Goal: Task Accomplishment & Management: Use online tool/utility

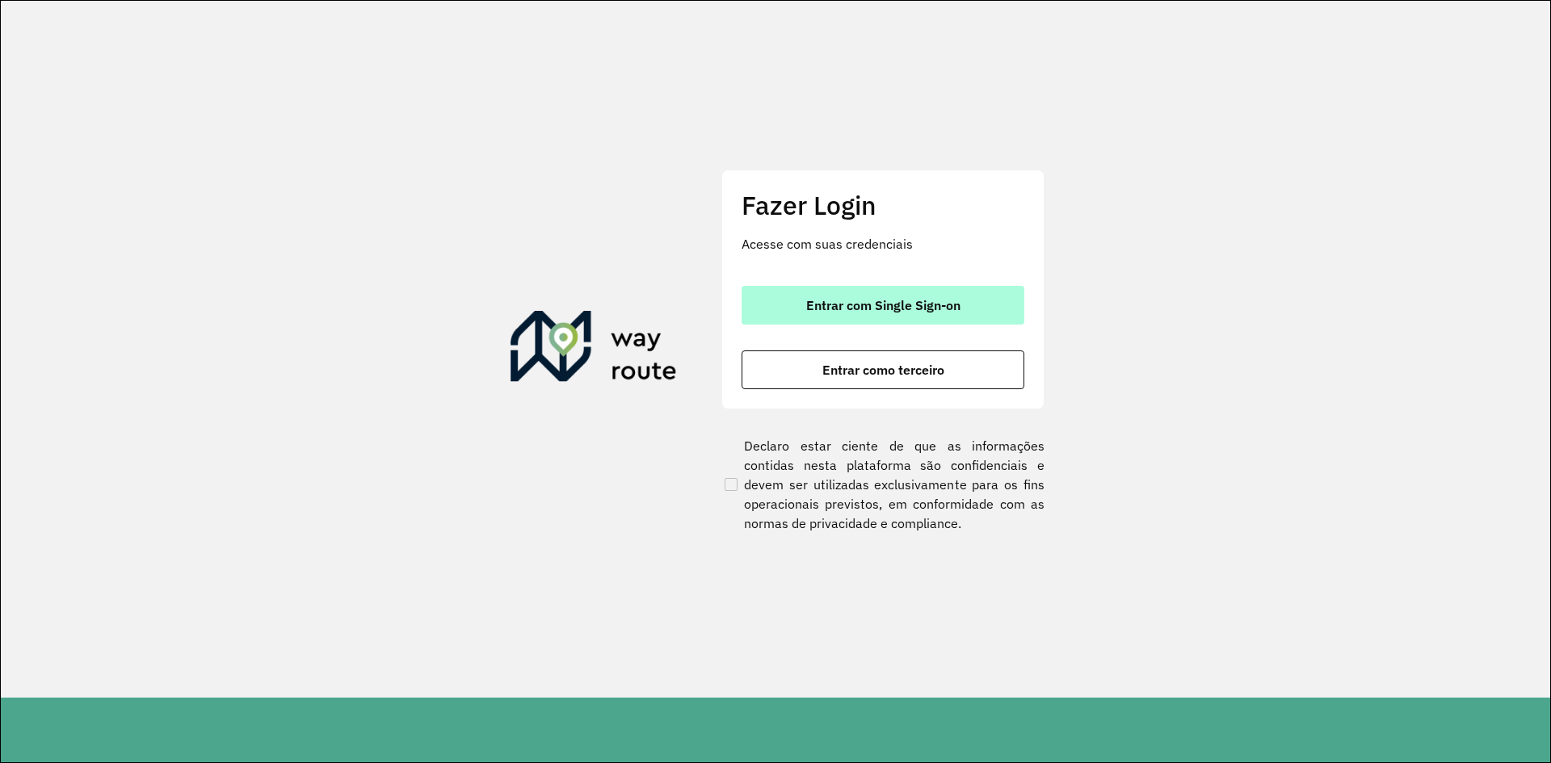
click at [850, 317] on button "Entrar com Single Sign-on" at bounding box center [882, 305] width 283 height 39
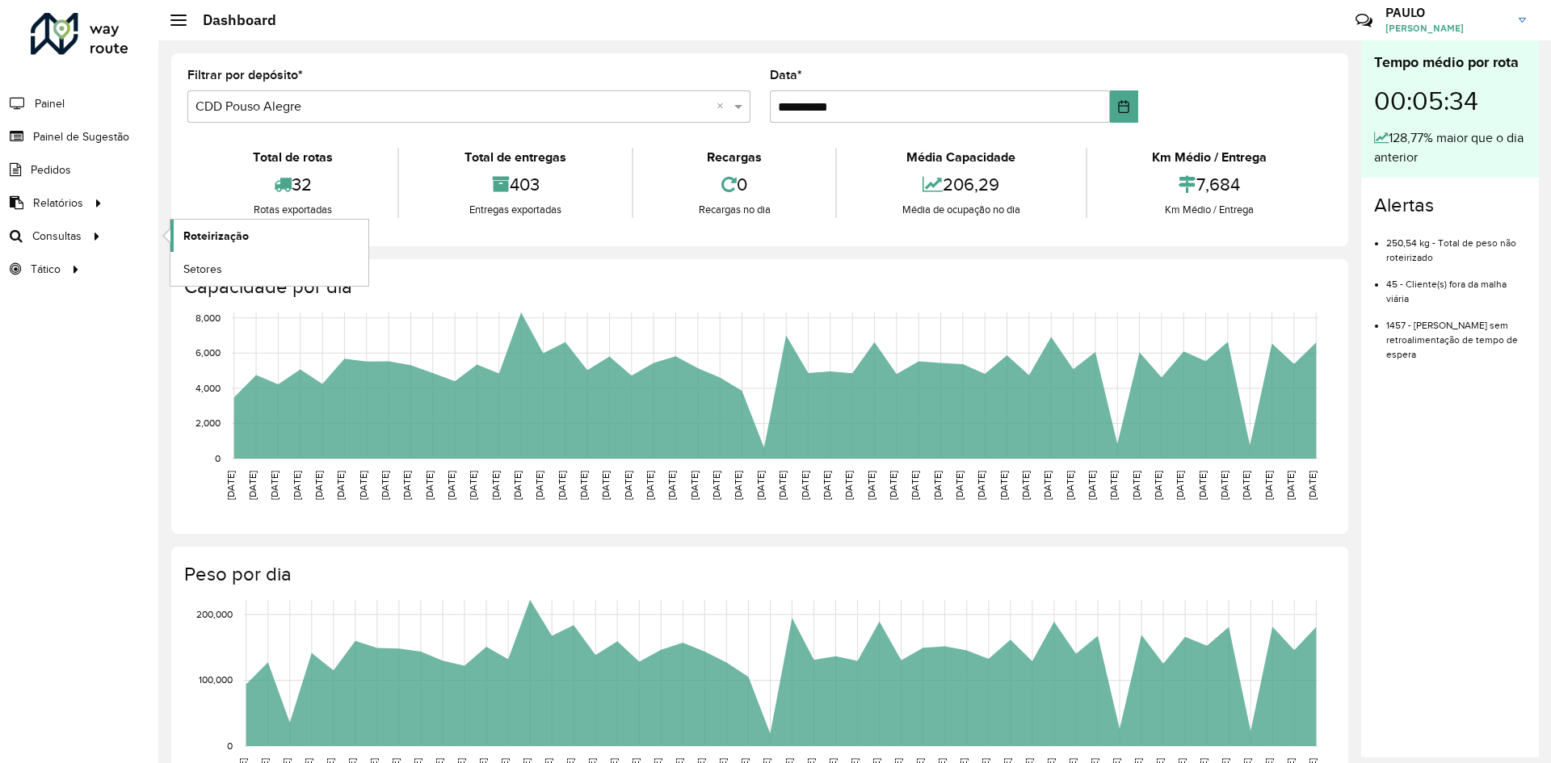
click at [204, 237] on span "Roteirização" at bounding box center [215, 236] width 65 height 17
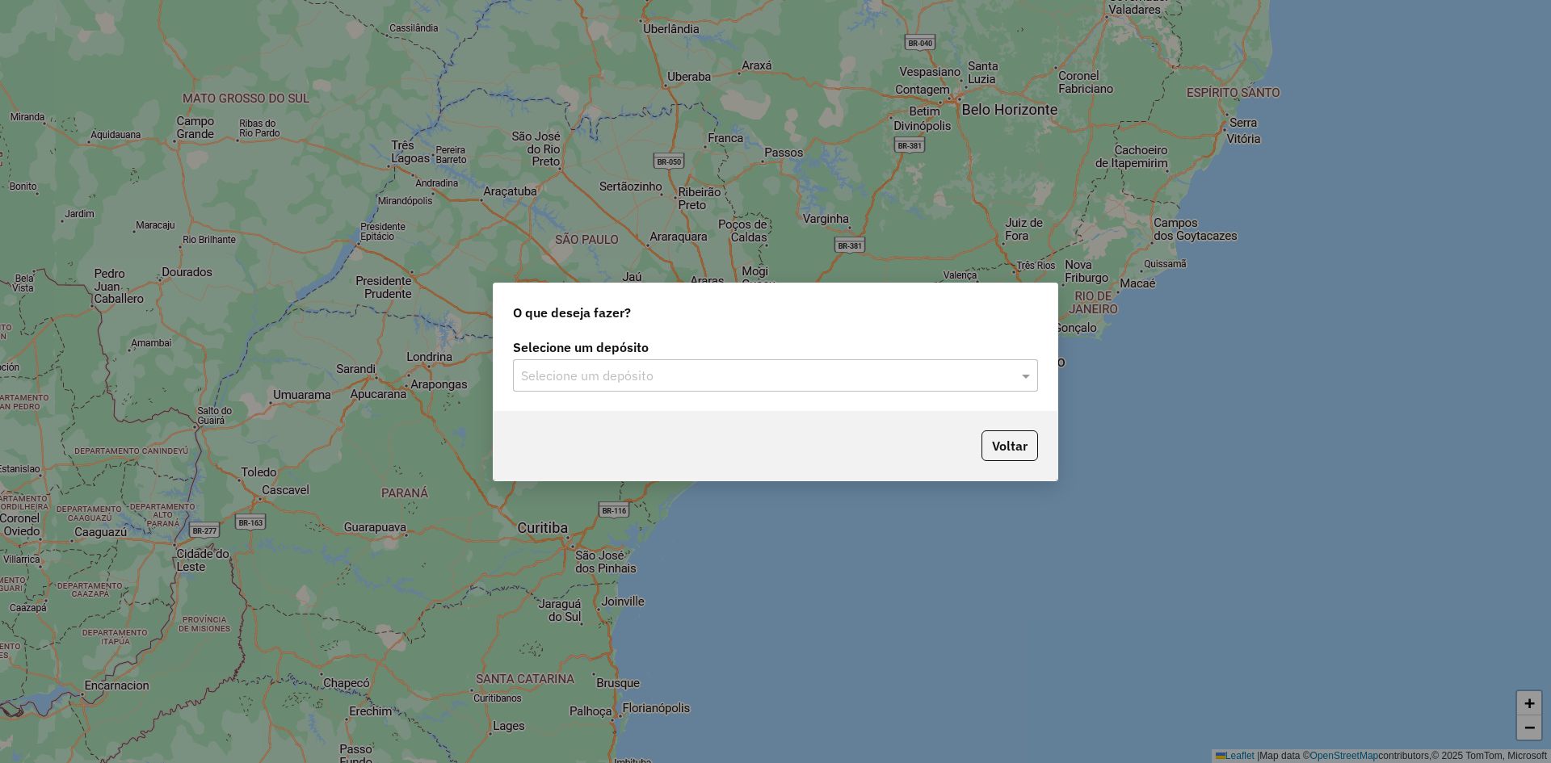
click at [768, 389] on div "Selecione um depósito" at bounding box center [775, 375] width 525 height 32
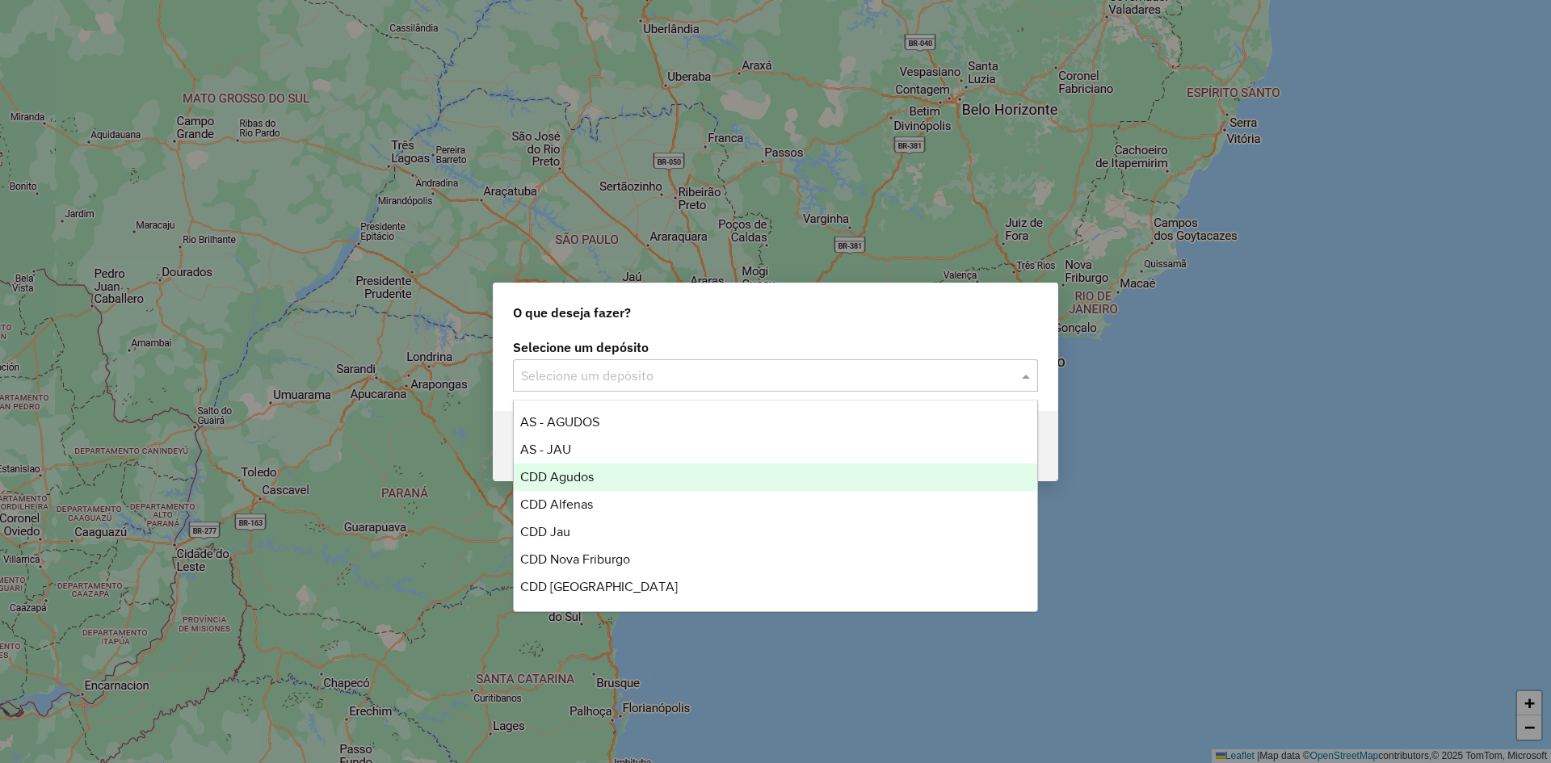
click at [586, 472] on span "CDD Agudos" at bounding box center [556, 477] width 73 height 14
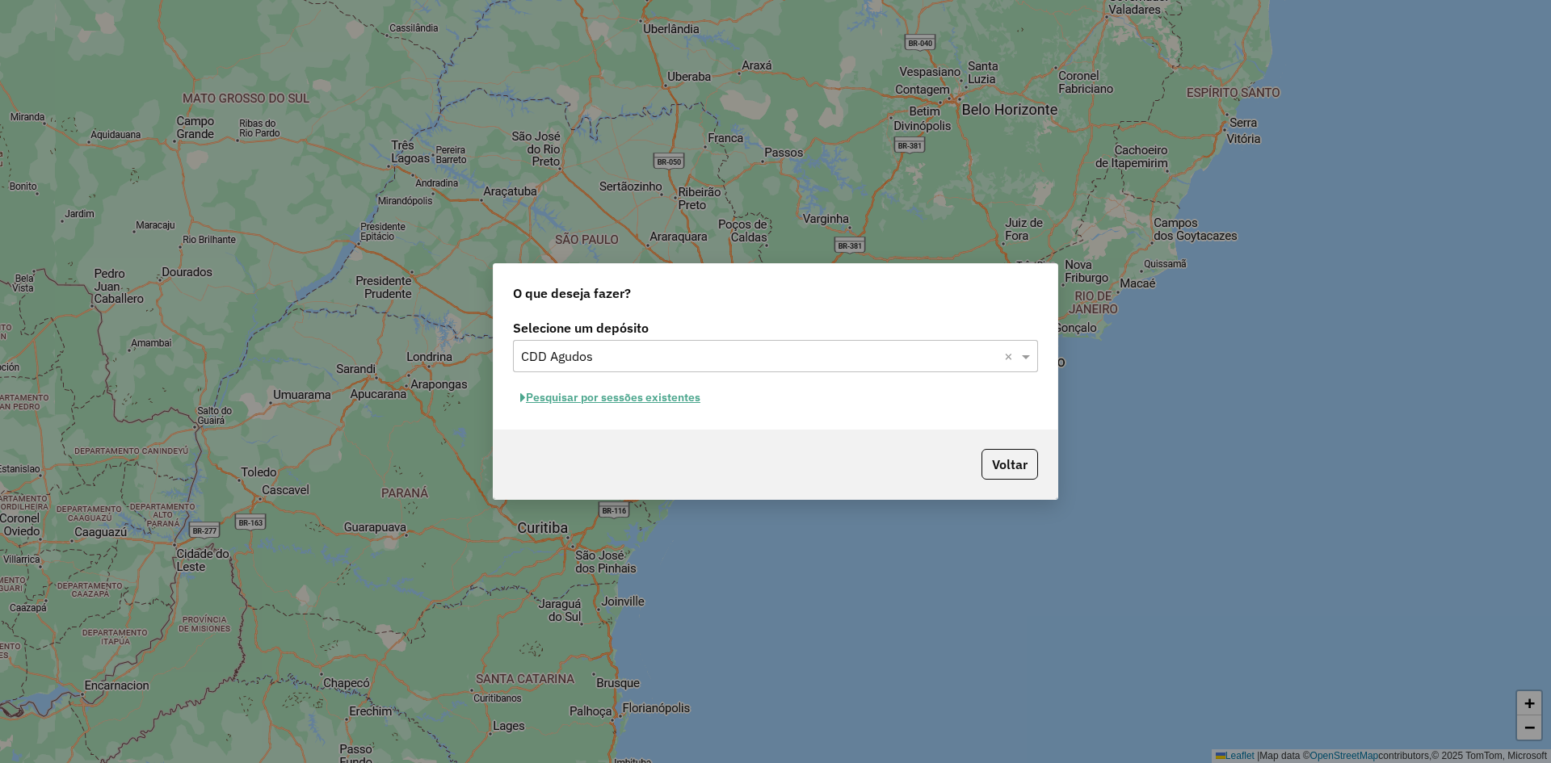
click at [621, 396] on button "Pesquisar por sessões existentes" at bounding box center [610, 397] width 195 height 25
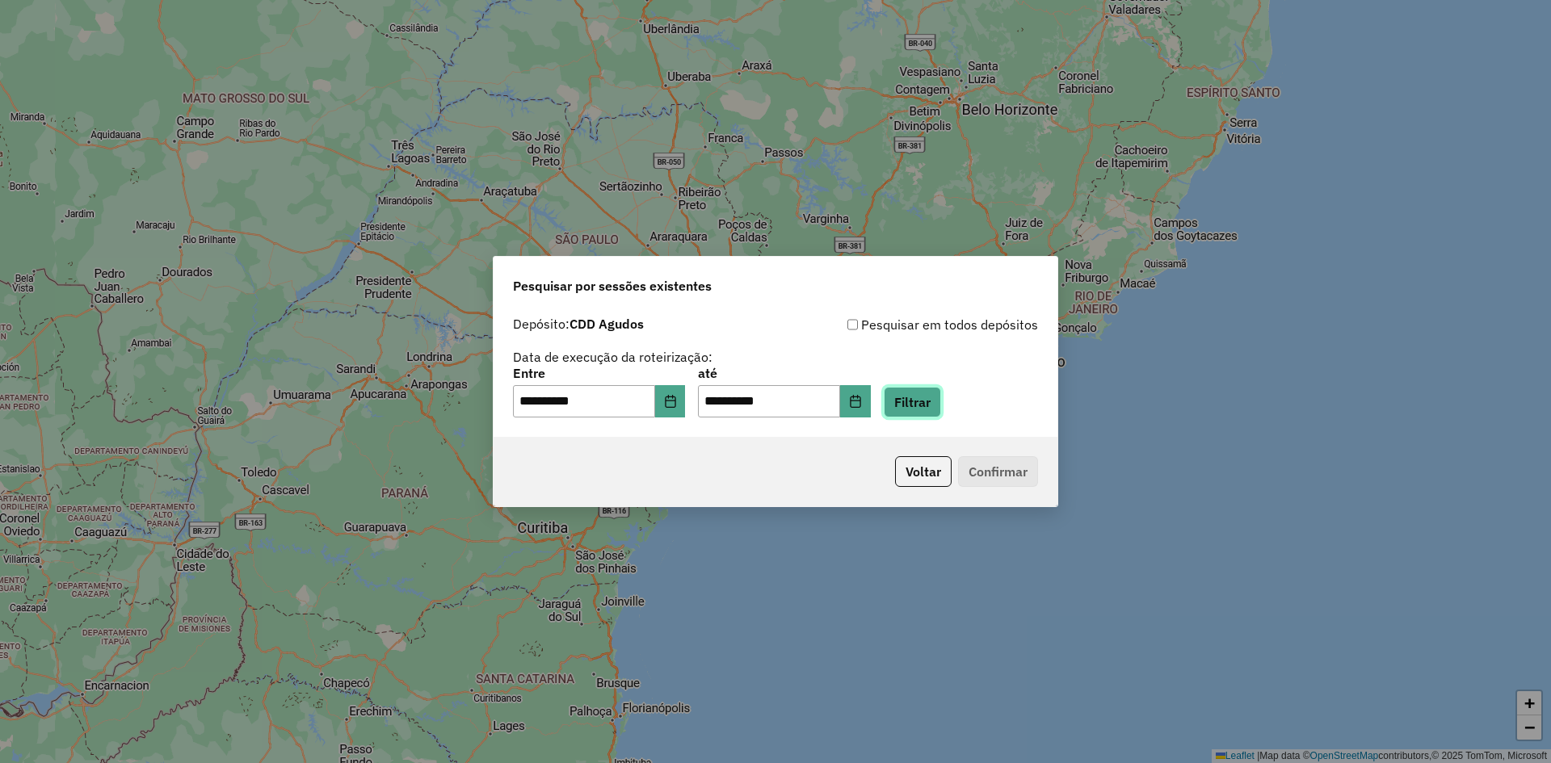
click at [936, 404] on button "Filtrar" at bounding box center [912, 402] width 57 height 31
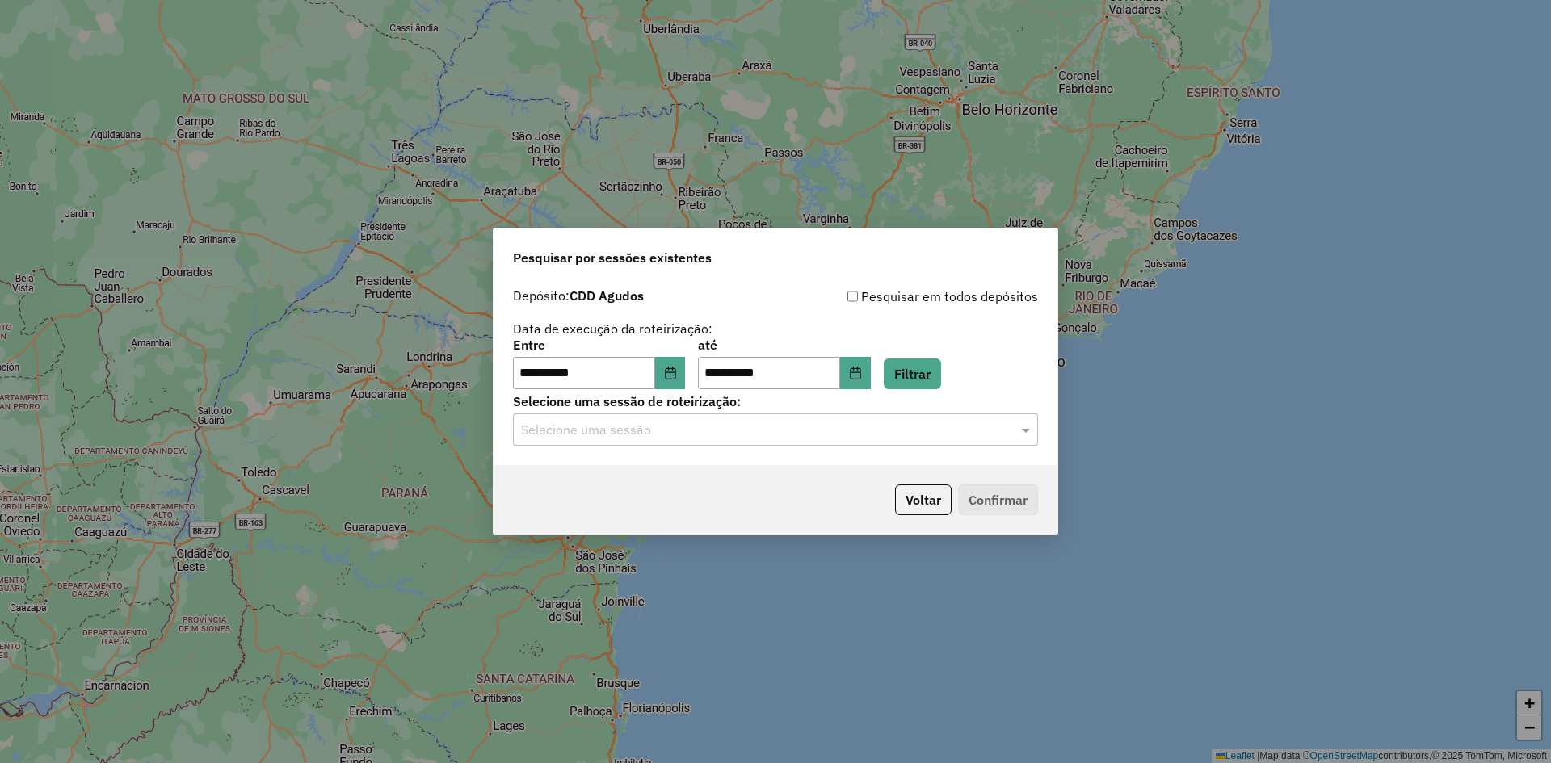
click at [798, 433] on input "text" at bounding box center [759, 430] width 477 height 19
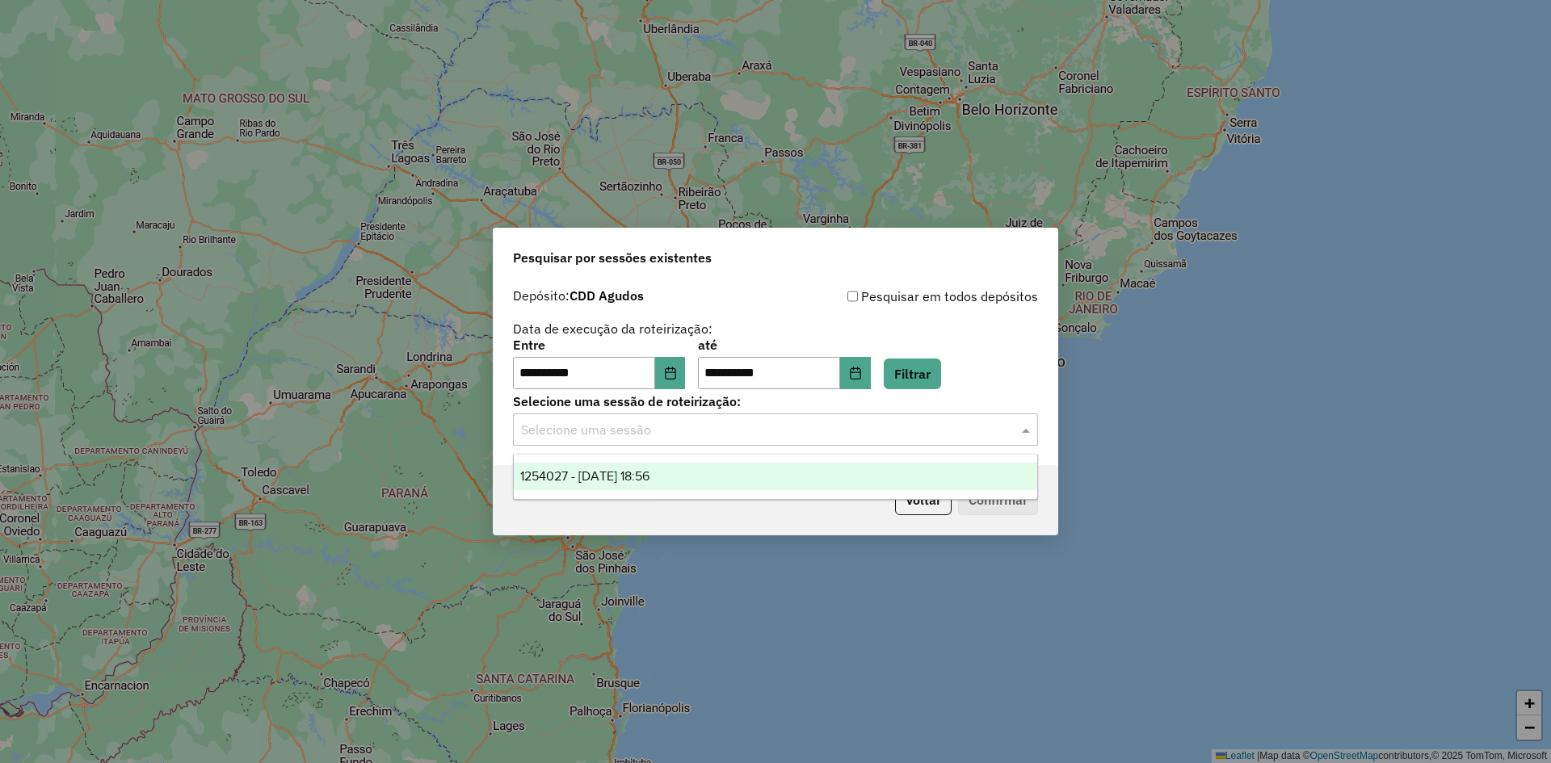
click at [597, 478] on span "1254027 - 27/08/2025 18:56" at bounding box center [584, 476] width 129 height 14
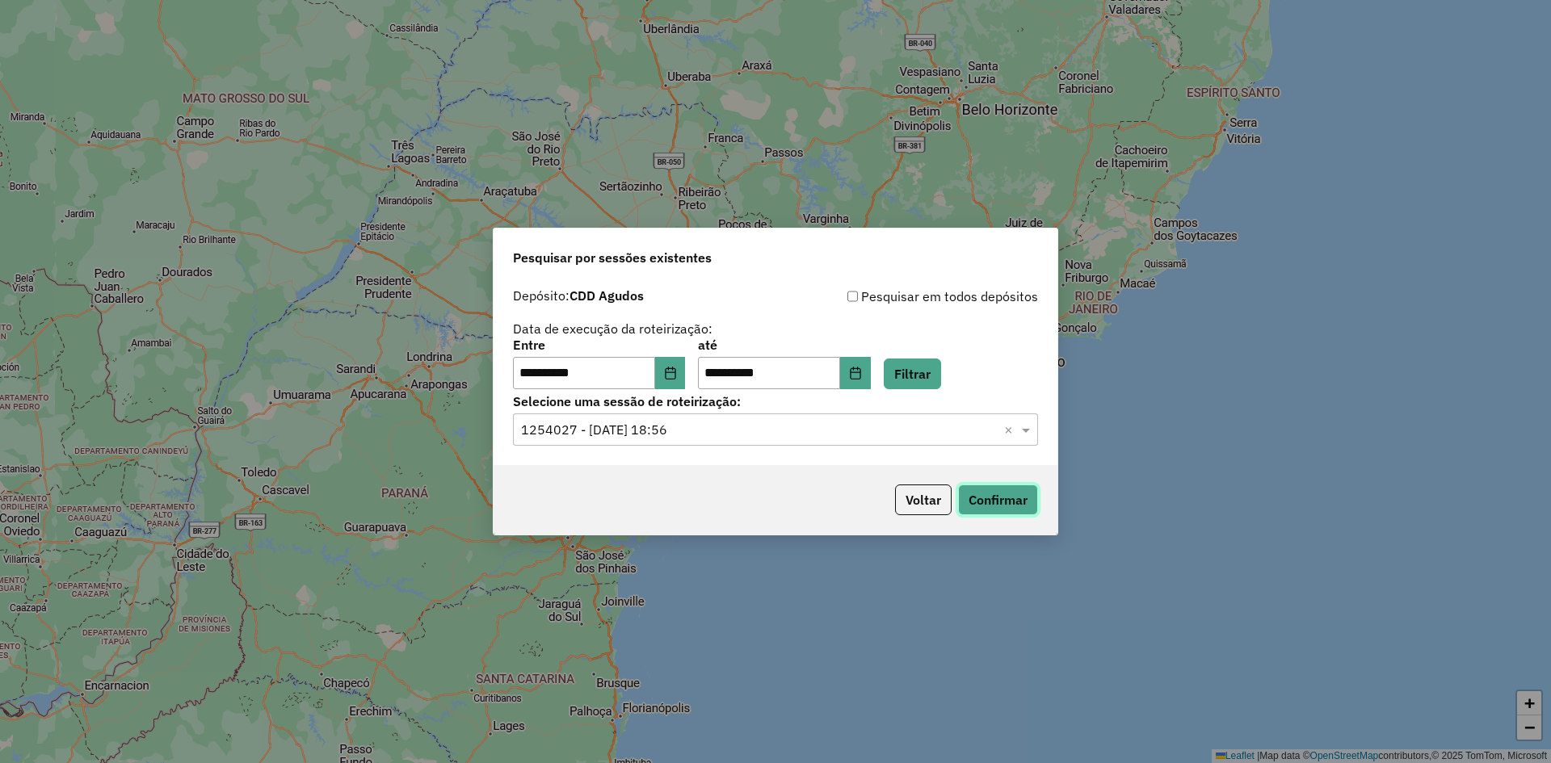
click at [1022, 499] on button "Confirmar" at bounding box center [998, 500] width 80 height 31
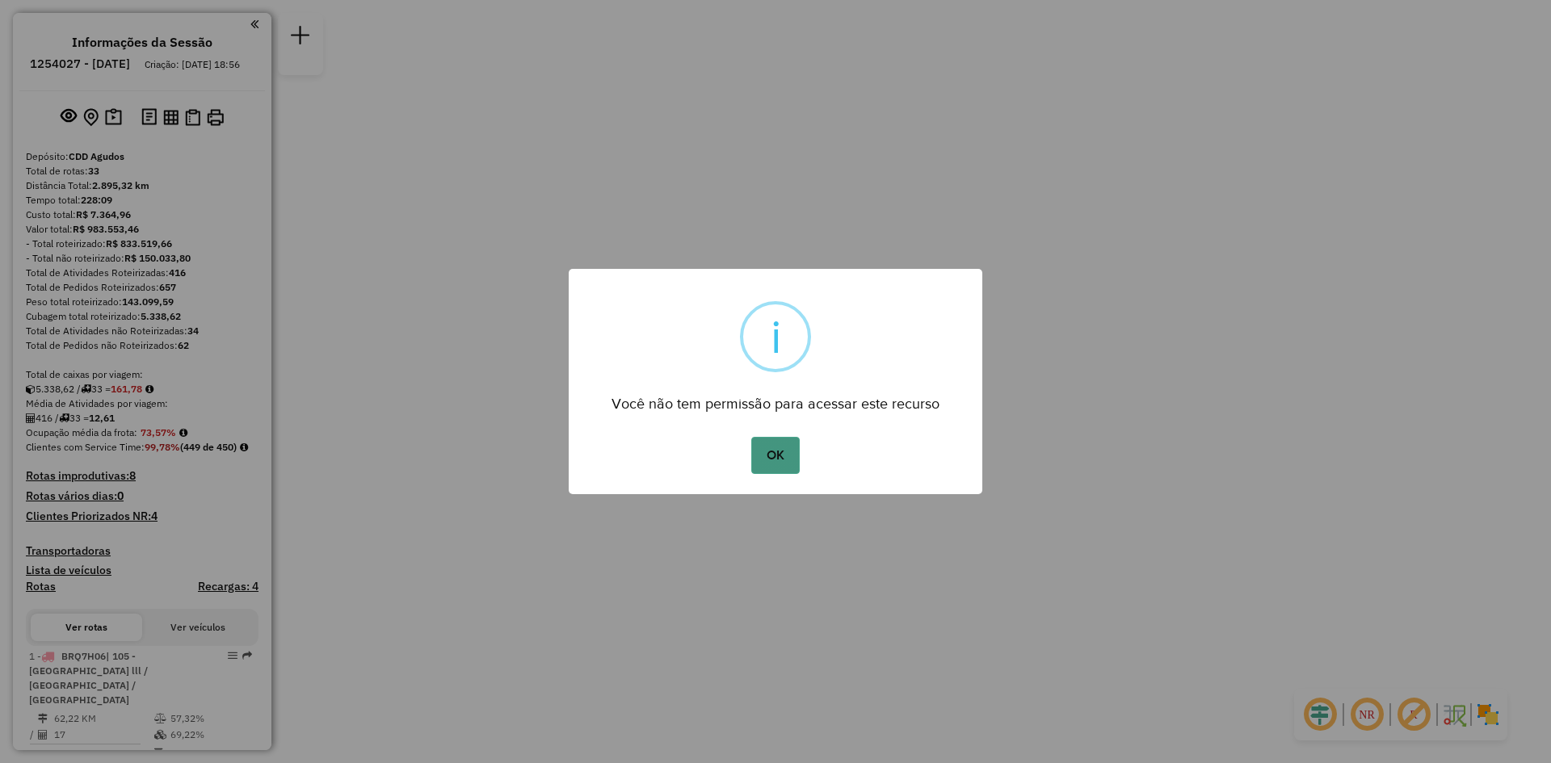
click at [781, 456] on button "OK" at bounding box center [775, 455] width 48 height 37
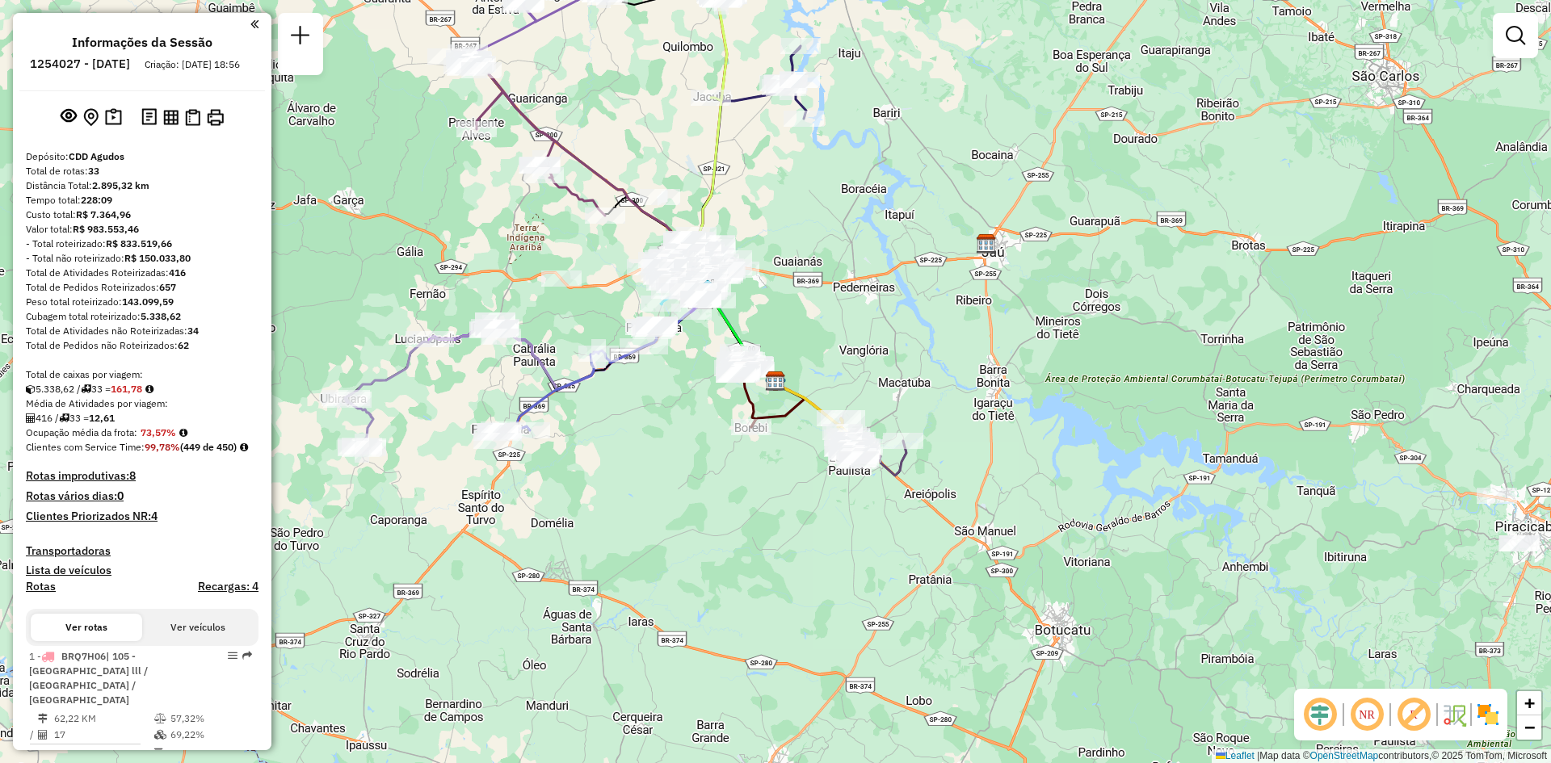
select select "**********"
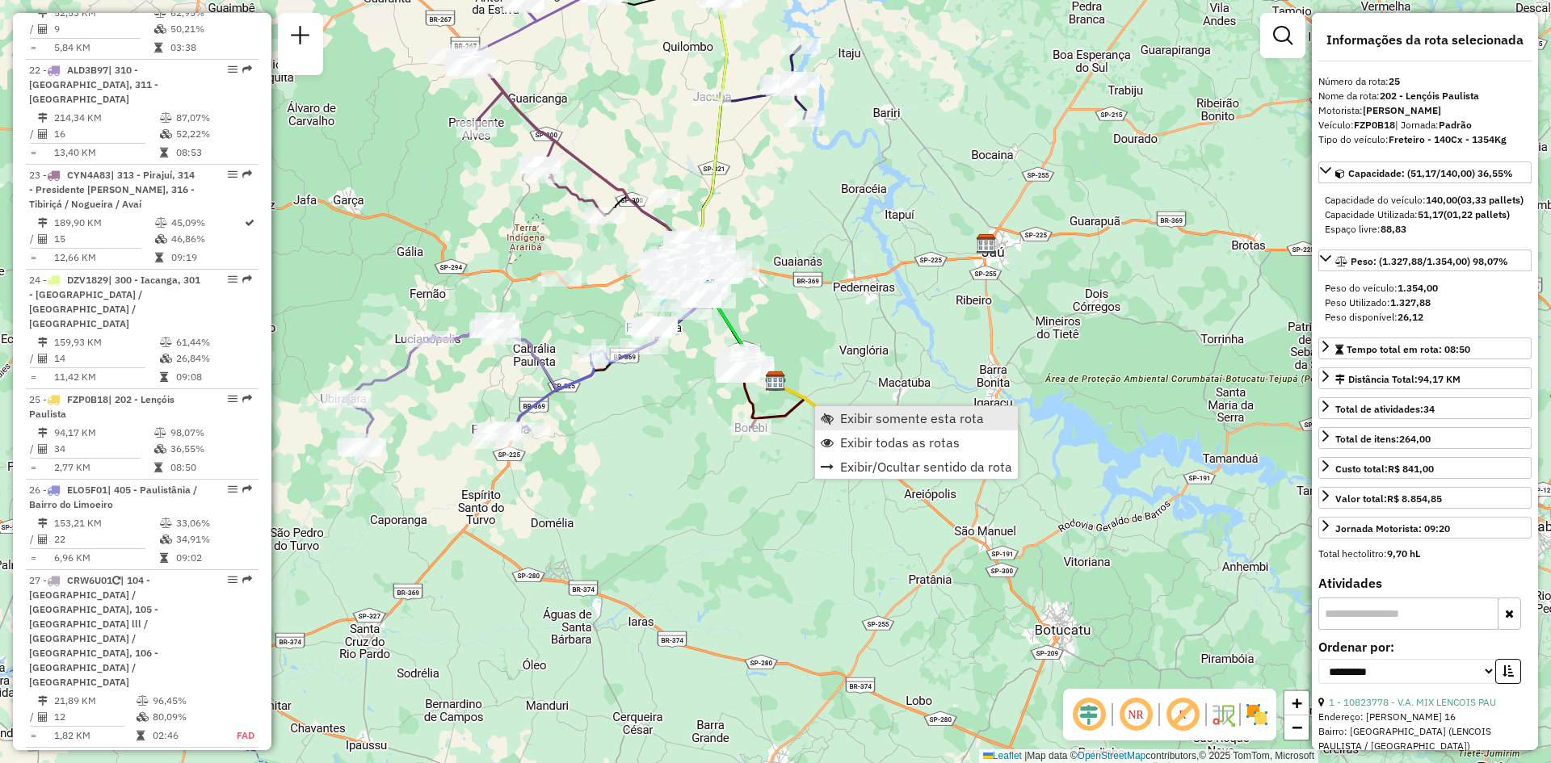
scroll to position [2034, 0]
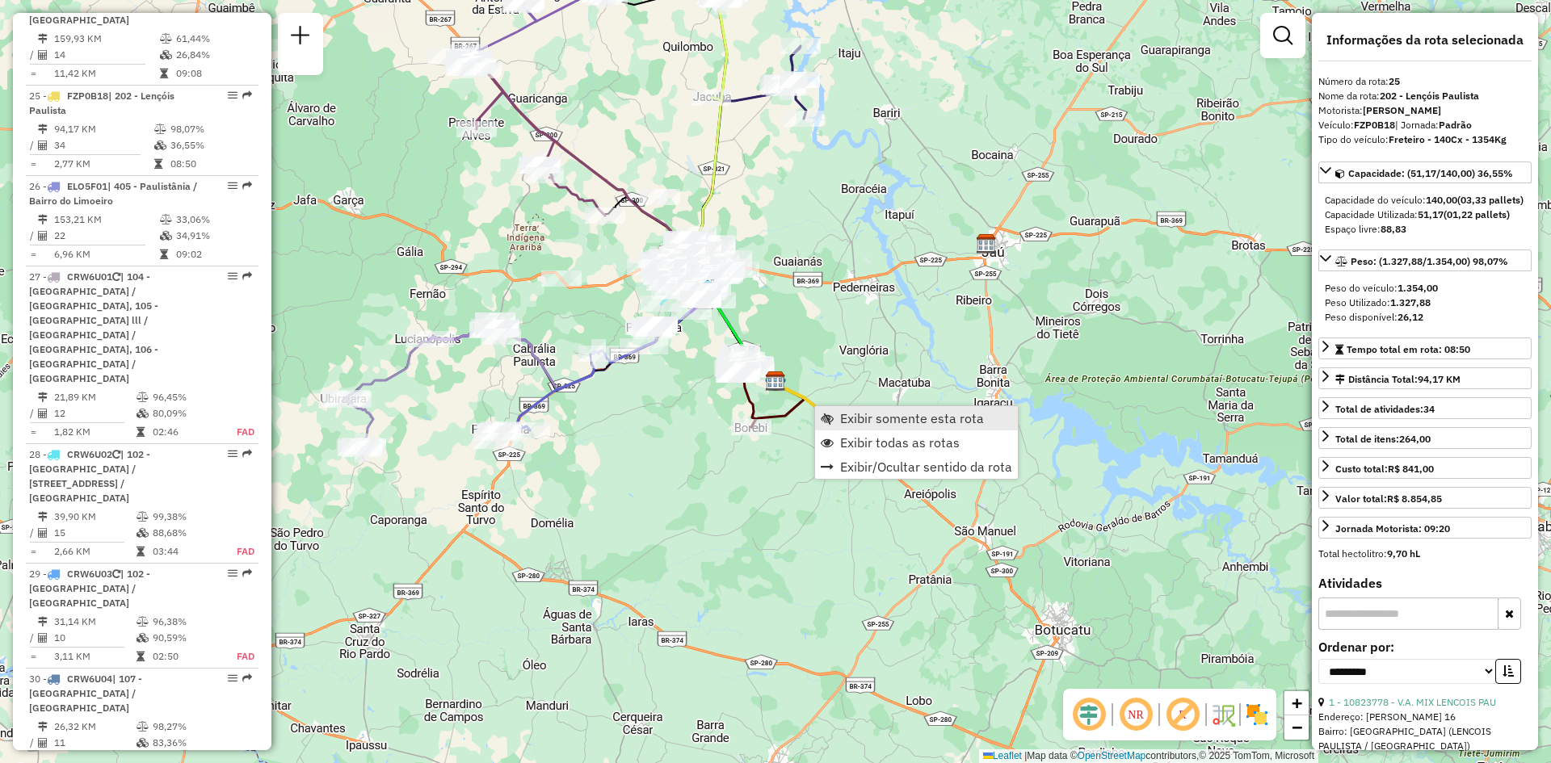
click at [906, 425] on span "Exibir somente esta rota" at bounding box center [912, 418] width 144 height 13
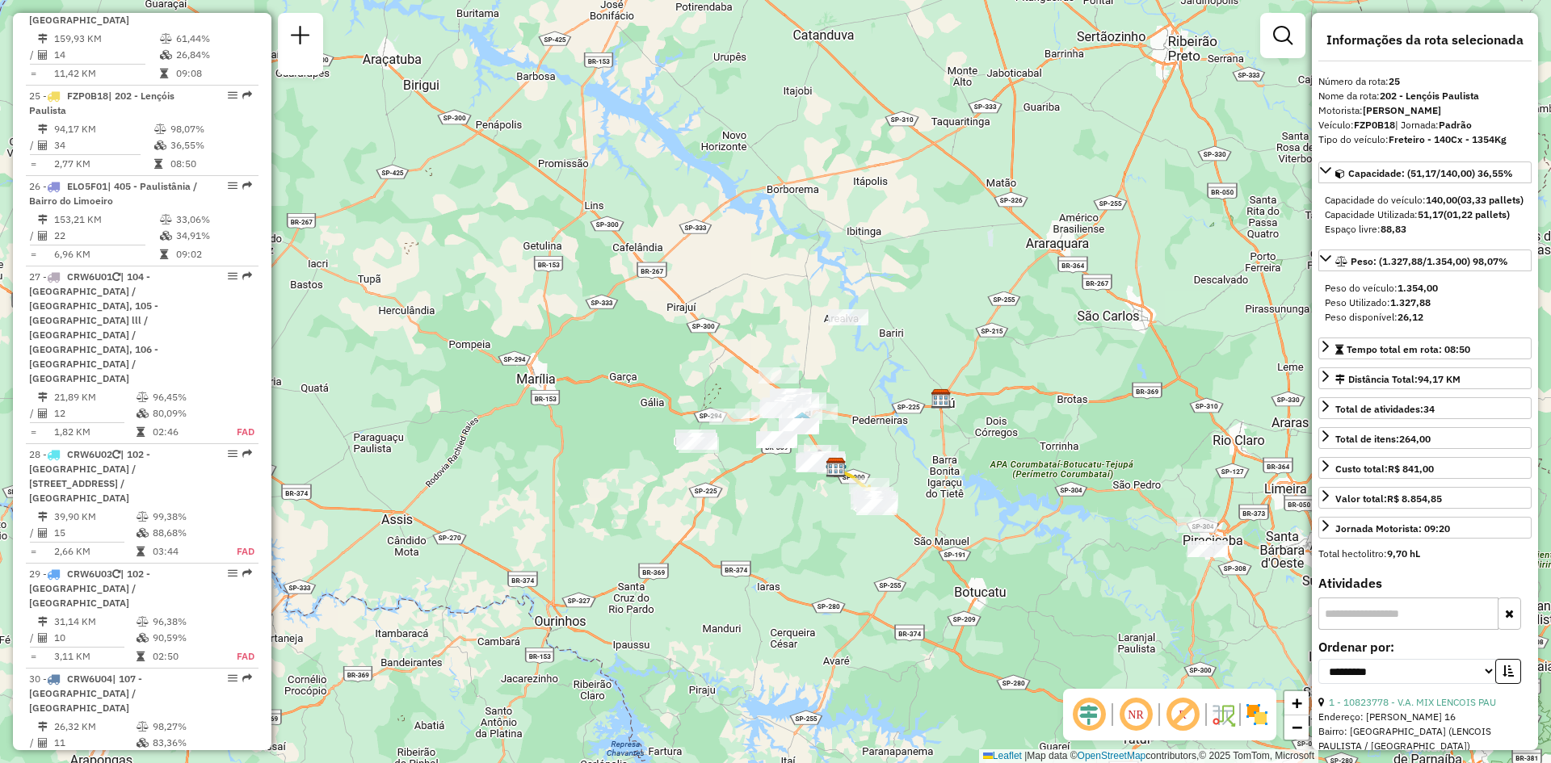
drag, startPoint x: 1009, startPoint y: 422, endPoint x: 985, endPoint y: 493, distance: 74.1
click at [985, 493] on div "Janela de atendimento Grade de atendimento Capacidade Transportadoras Veículos …" at bounding box center [775, 381] width 1551 height 763
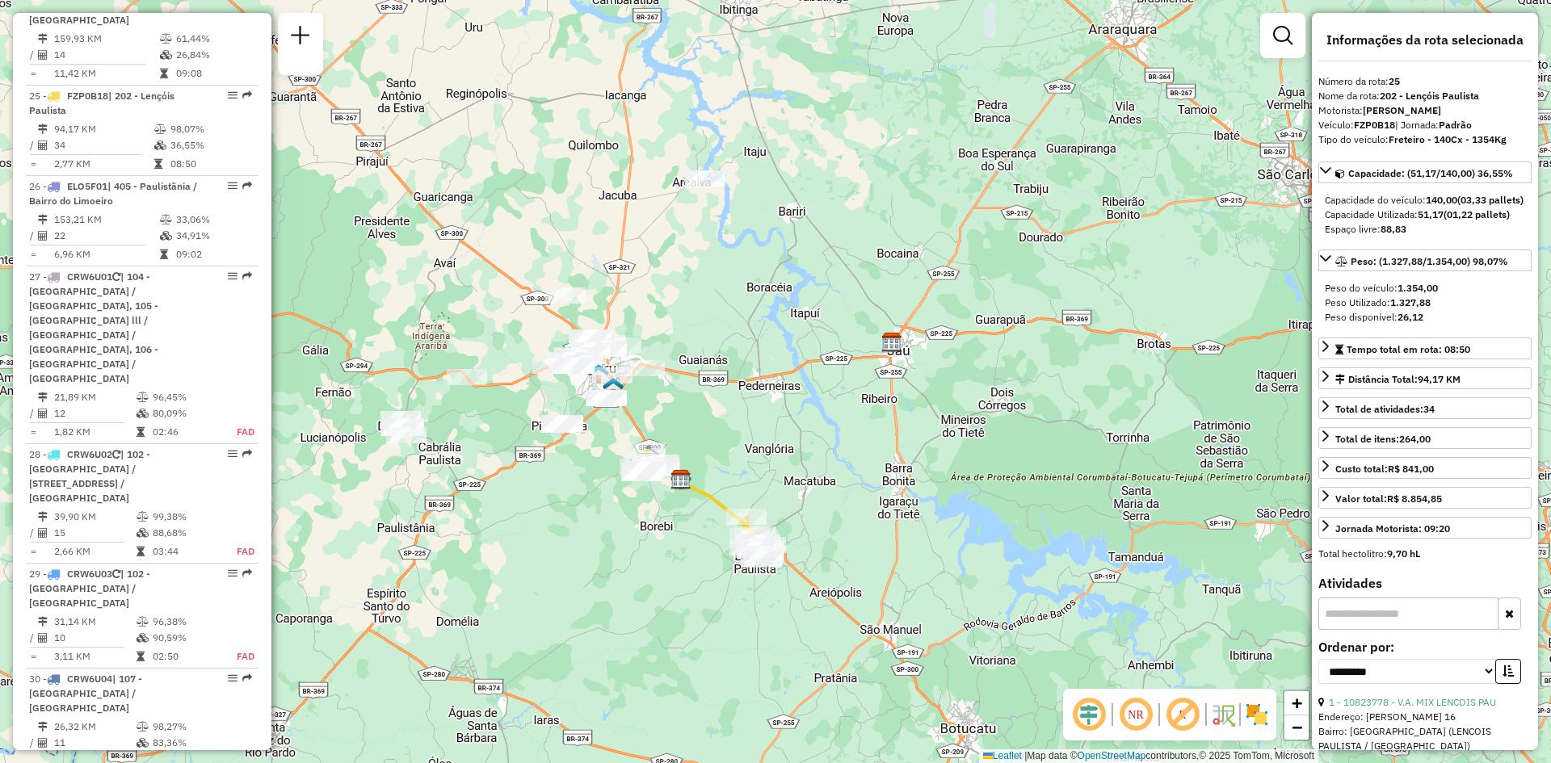
drag, startPoint x: 985, startPoint y: 492, endPoint x: 980, endPoint y: 528, distance: 36.8
click at [980, 528] on div "Janela de atendimento Grade de atendimento Capacidade Transportadoras Veículos …" at bounding box center [775, 381] width 1551 height 763
click at [766, 526] on span "Exibir todas as rotas" at bounding box center [789, 531] width 120 height 13
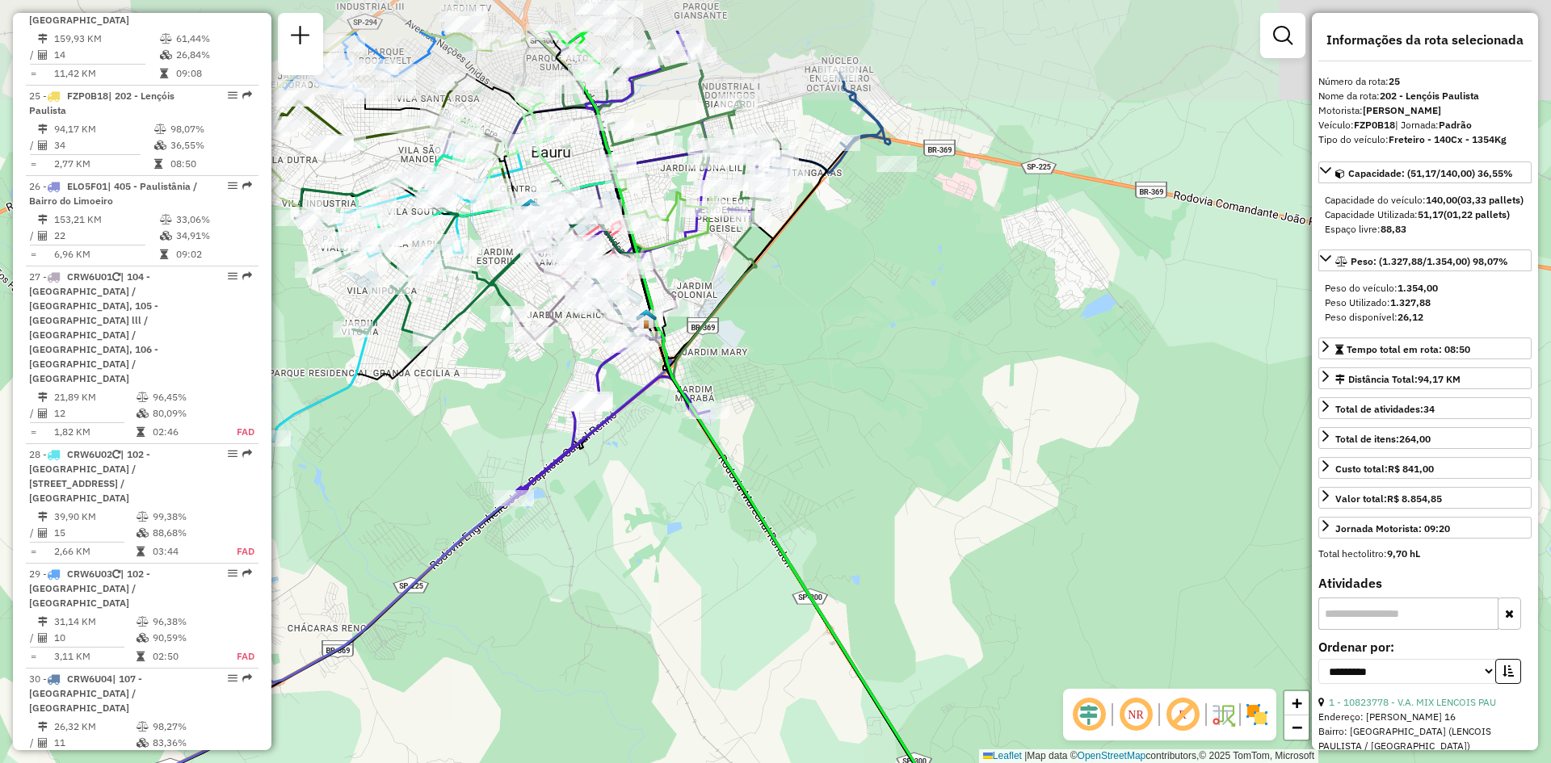
drag, startPoint x: 797, startPoint y: 268, endPoint x: 747, endPoint y: 367, distance: 111.2
click at [846, 407] on div "Janela de atendimento Grade de atendimento Capacidade Transportadoras Veículos …" at bounding box center [775, 381] width 1551 height 763
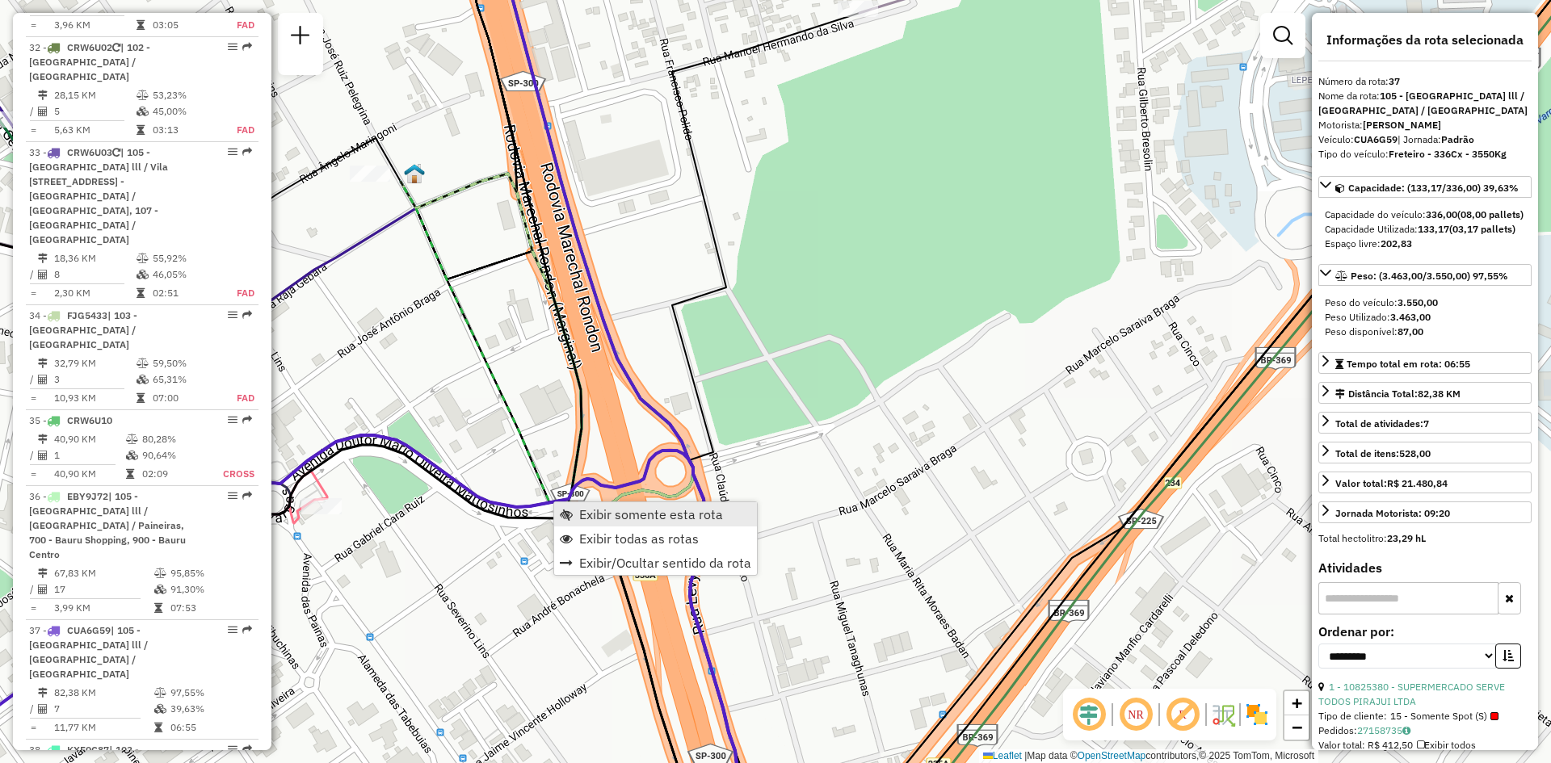
scroll to position [3279, 0]
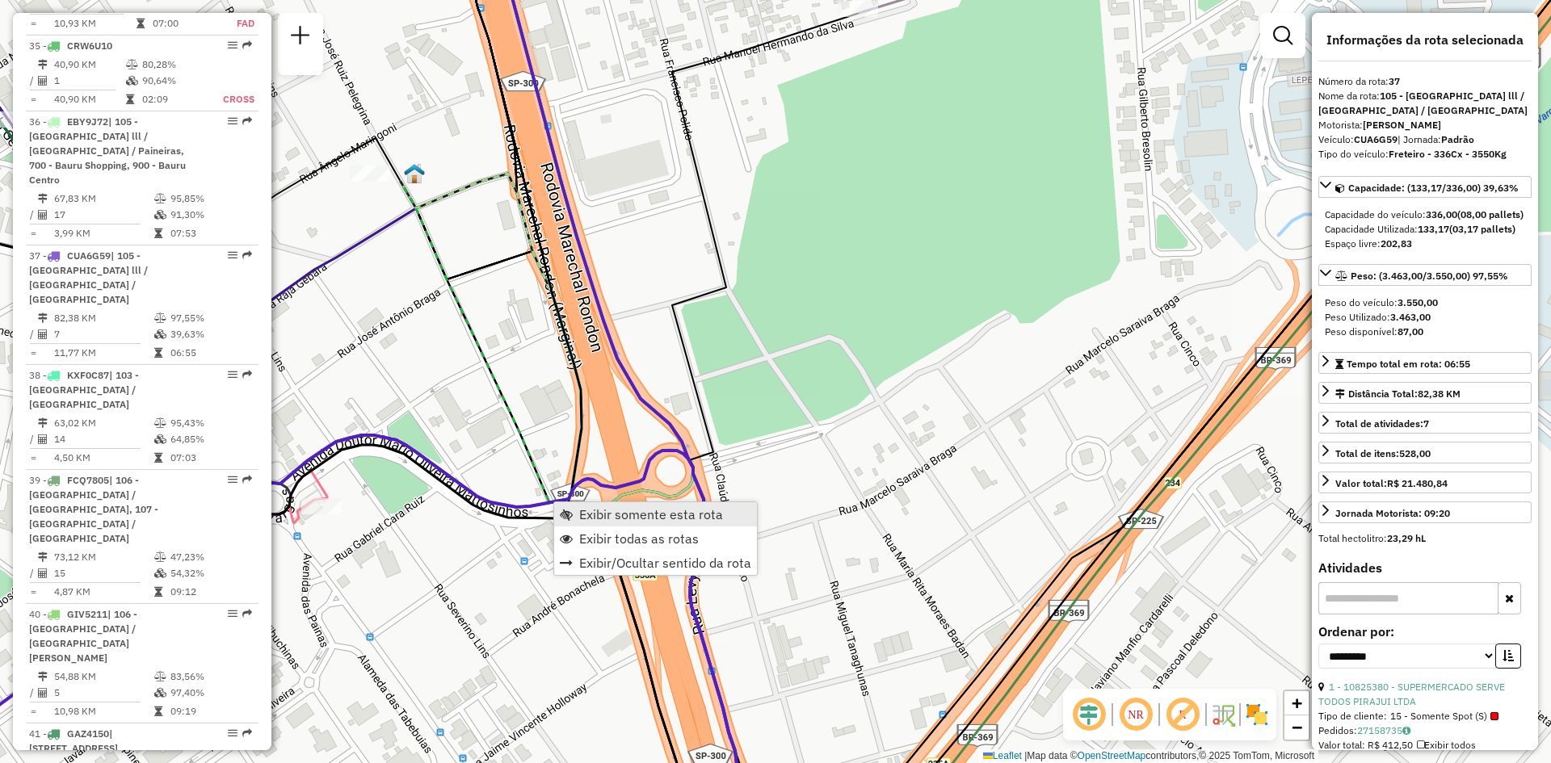
click at [630, 518] on span "Exibir somente esta rota" at bounding box center [651, 514] width 144 height 13
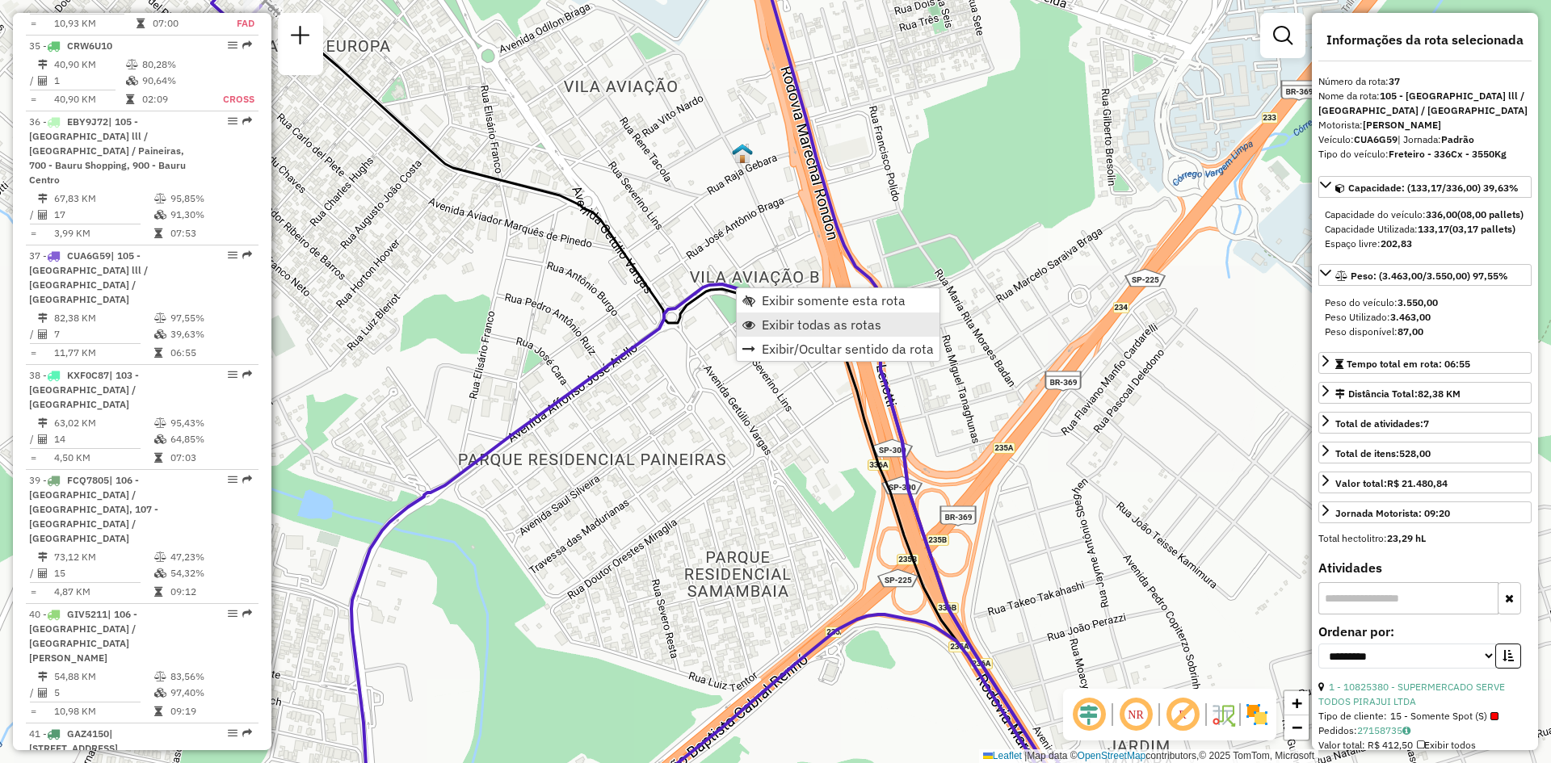
click at [808, 325] on span "Exibir todas as rotas" at bounding box center [822, 324] width 120 height 13
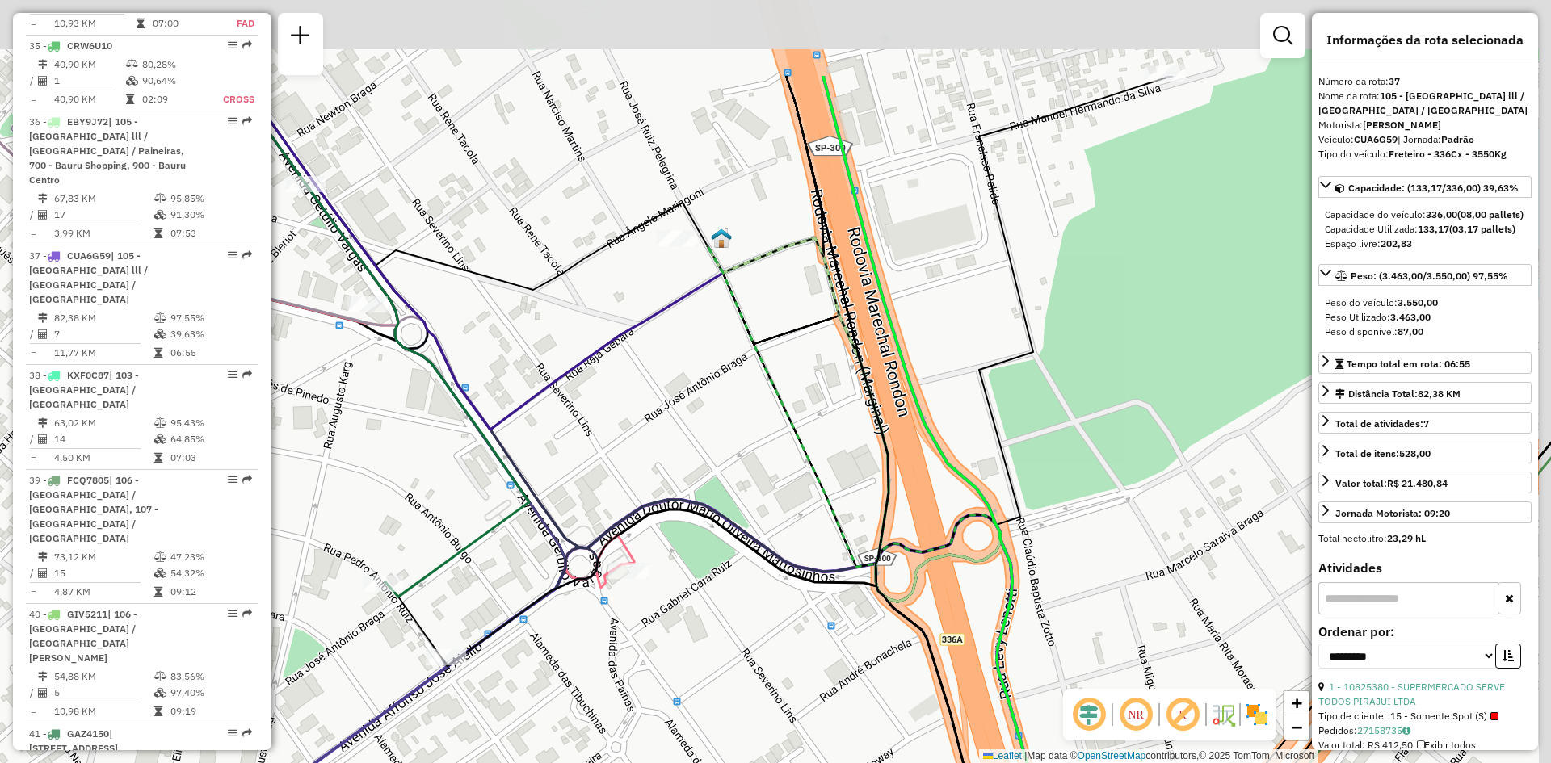
drag, startPoint x: 742, startPoint y: 204, endPoint x: 706, endPoint y: 356, distance: 156.1
click at [706, 356] on div "Janela de atendimento Grade de atendimento Capacidade Transportadoras Veículos …" at bounding box center [775, 381] width 1551 height 763
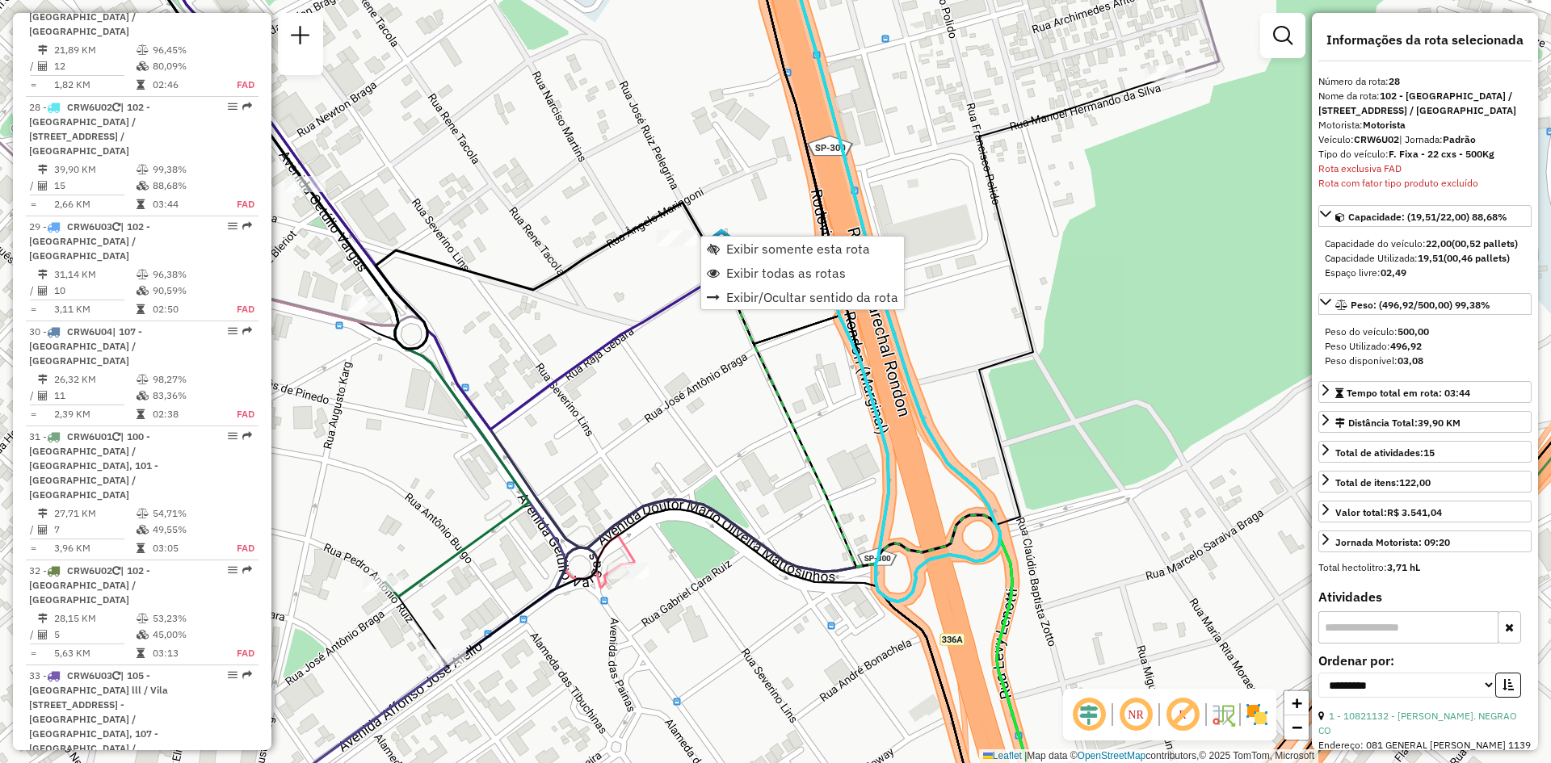
scroll to position [2349, 0]
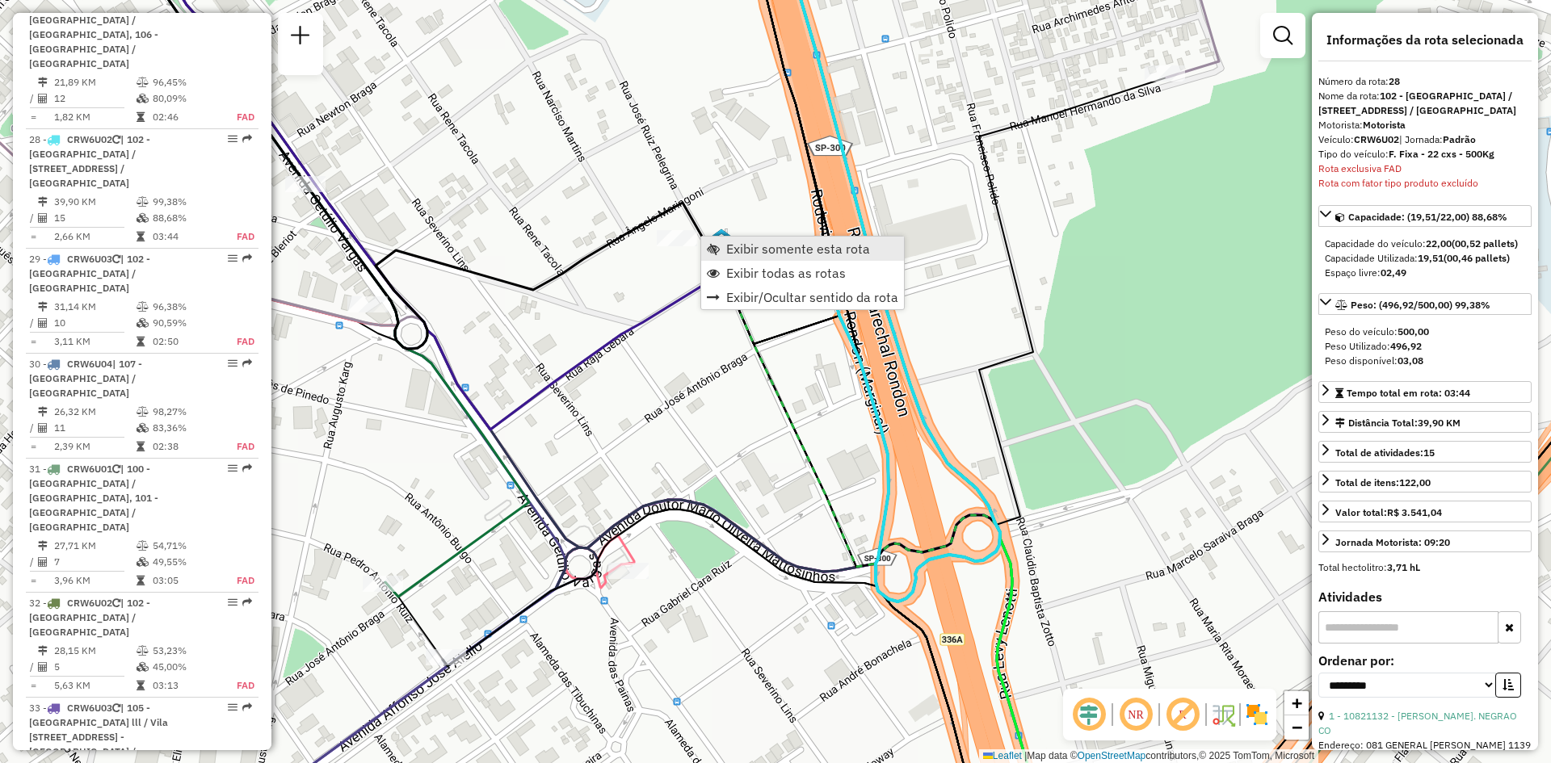
click at [758, 255] on span "Exibir somente esta rota" at bounding box center [798, 248] width 144 height 13
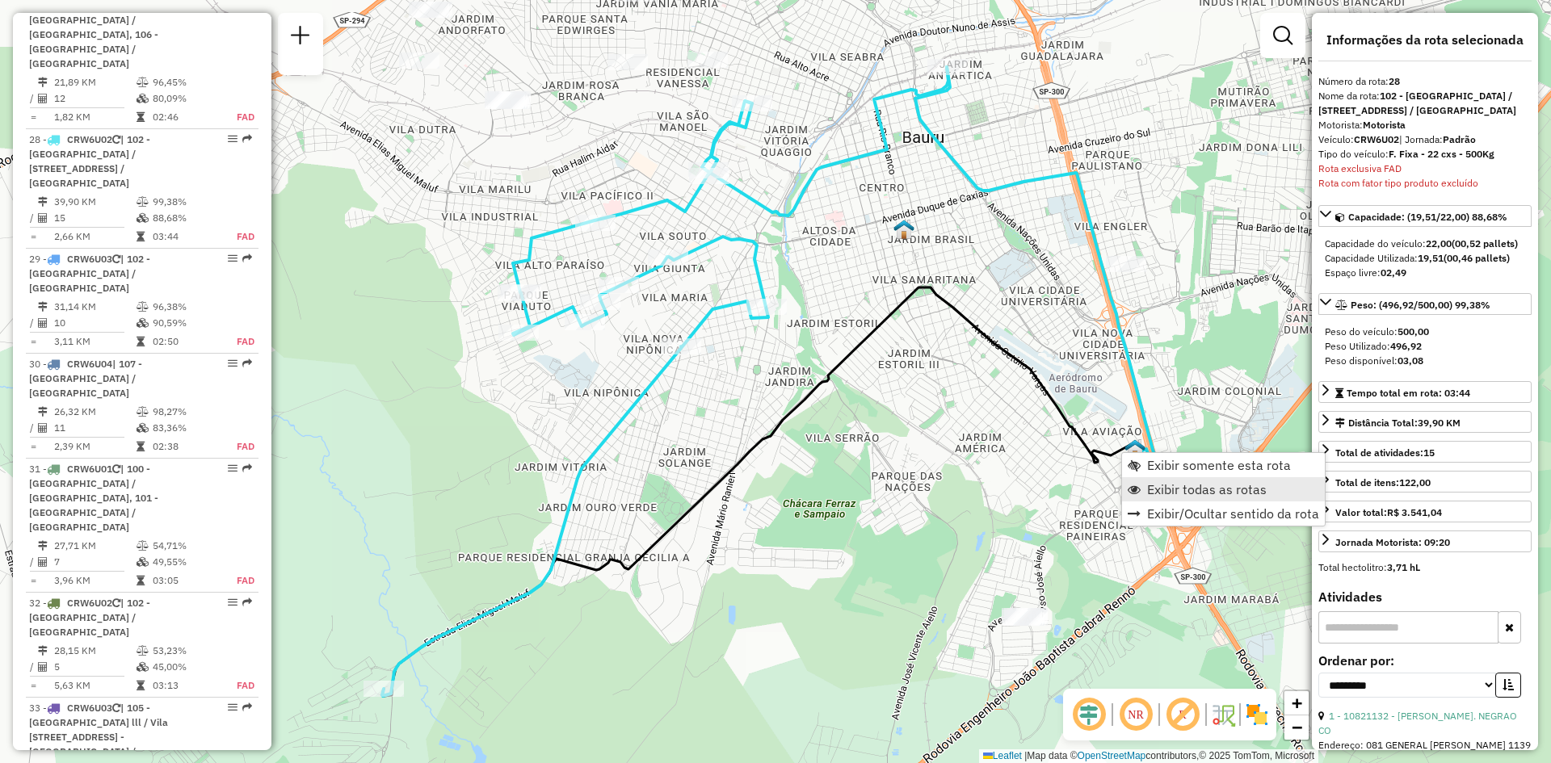
click at [1164, 483] on span "Exibir todas as rotas" at bounding box center [1207, 489] width 120 height 13
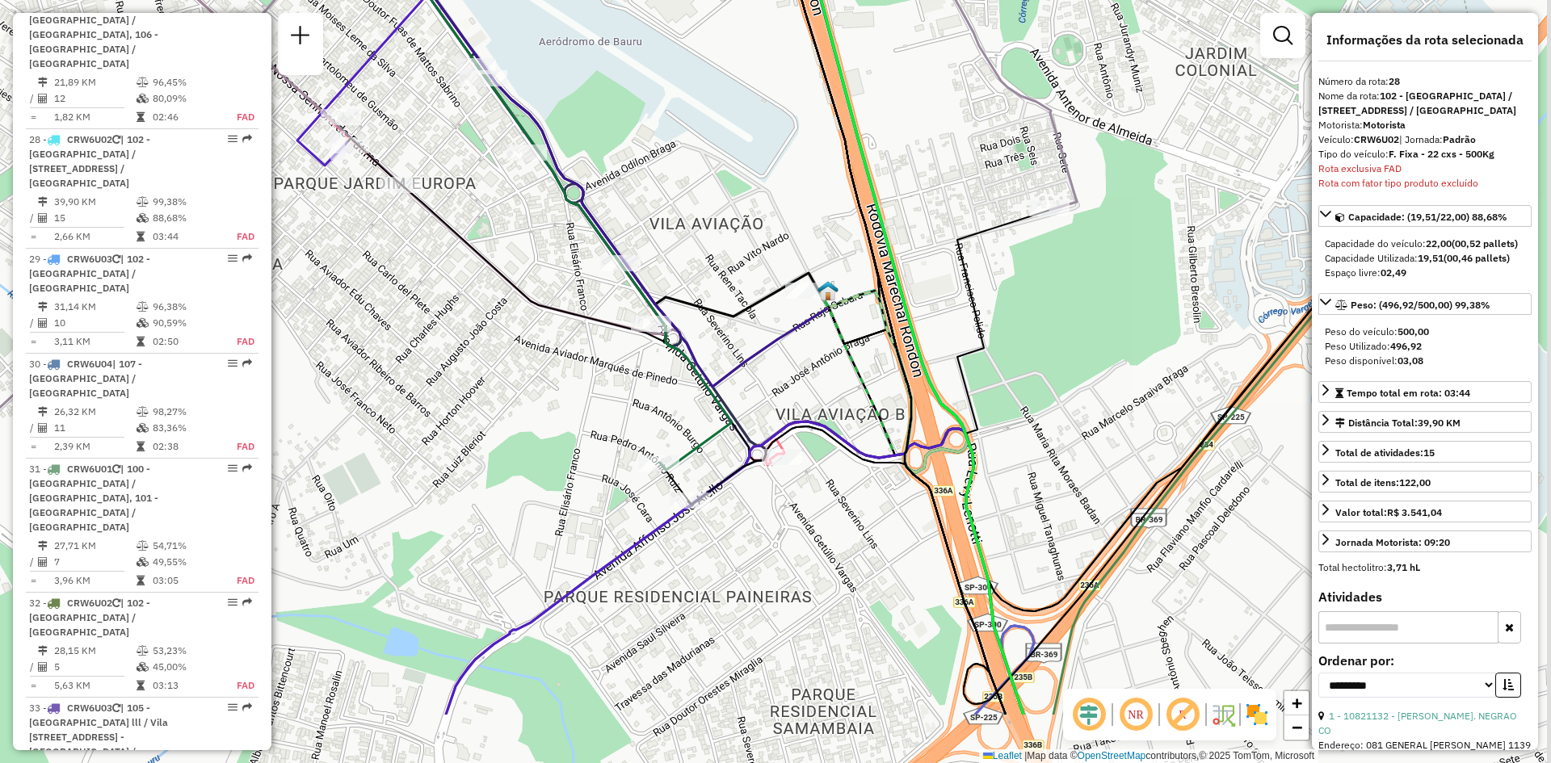
drag, startPoint x: 1103, startPoint y: 480, endPoint x: 784, endPoint y: 352, distance: 343.6
click at [800, 347] on div "Janela de atendimento Grade de atendimento Capacidade Transportadoras Veículos …" at bounding box center [775, 381] width 1551 height 763
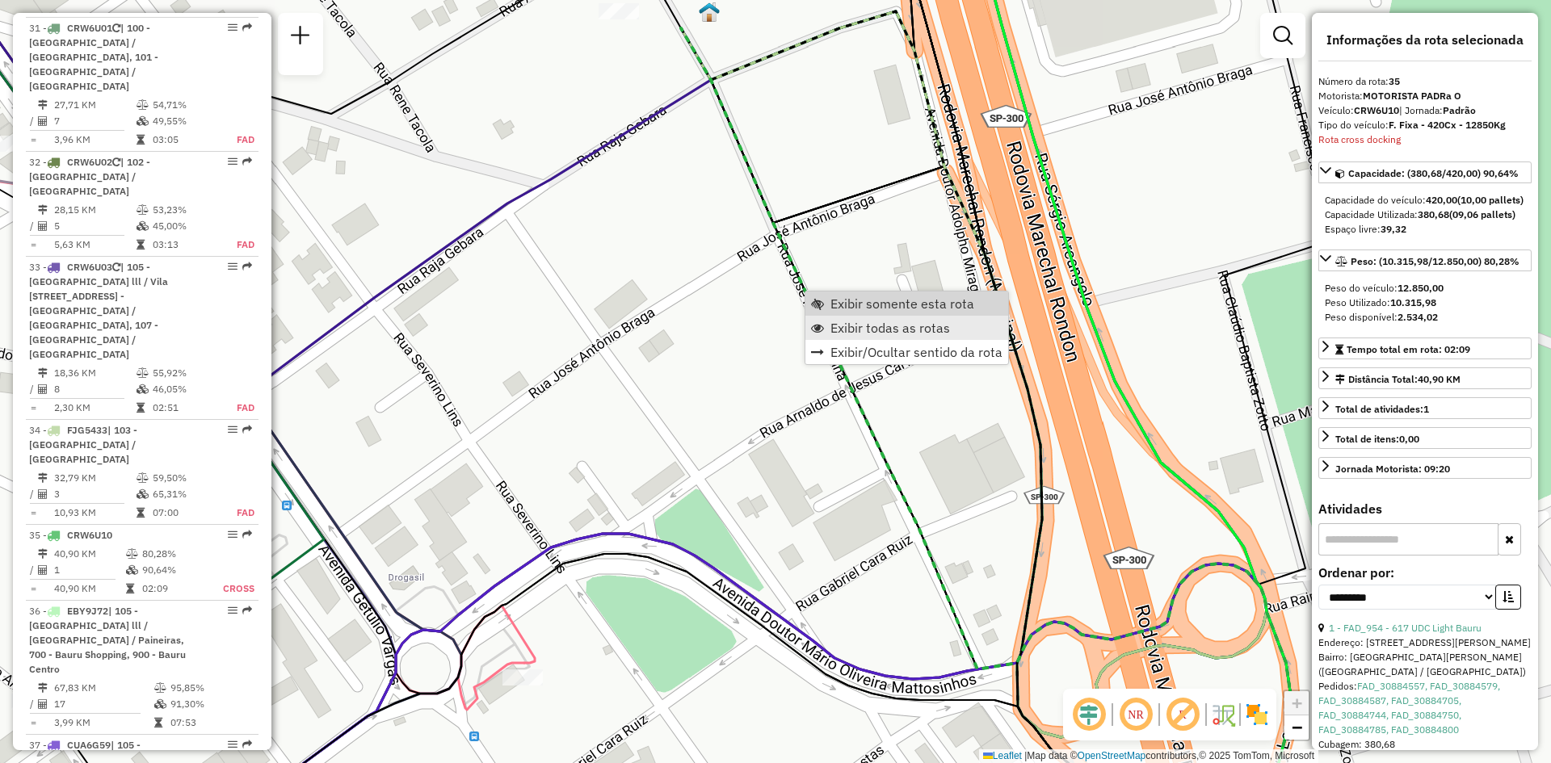
scroll to position [3084, 0]
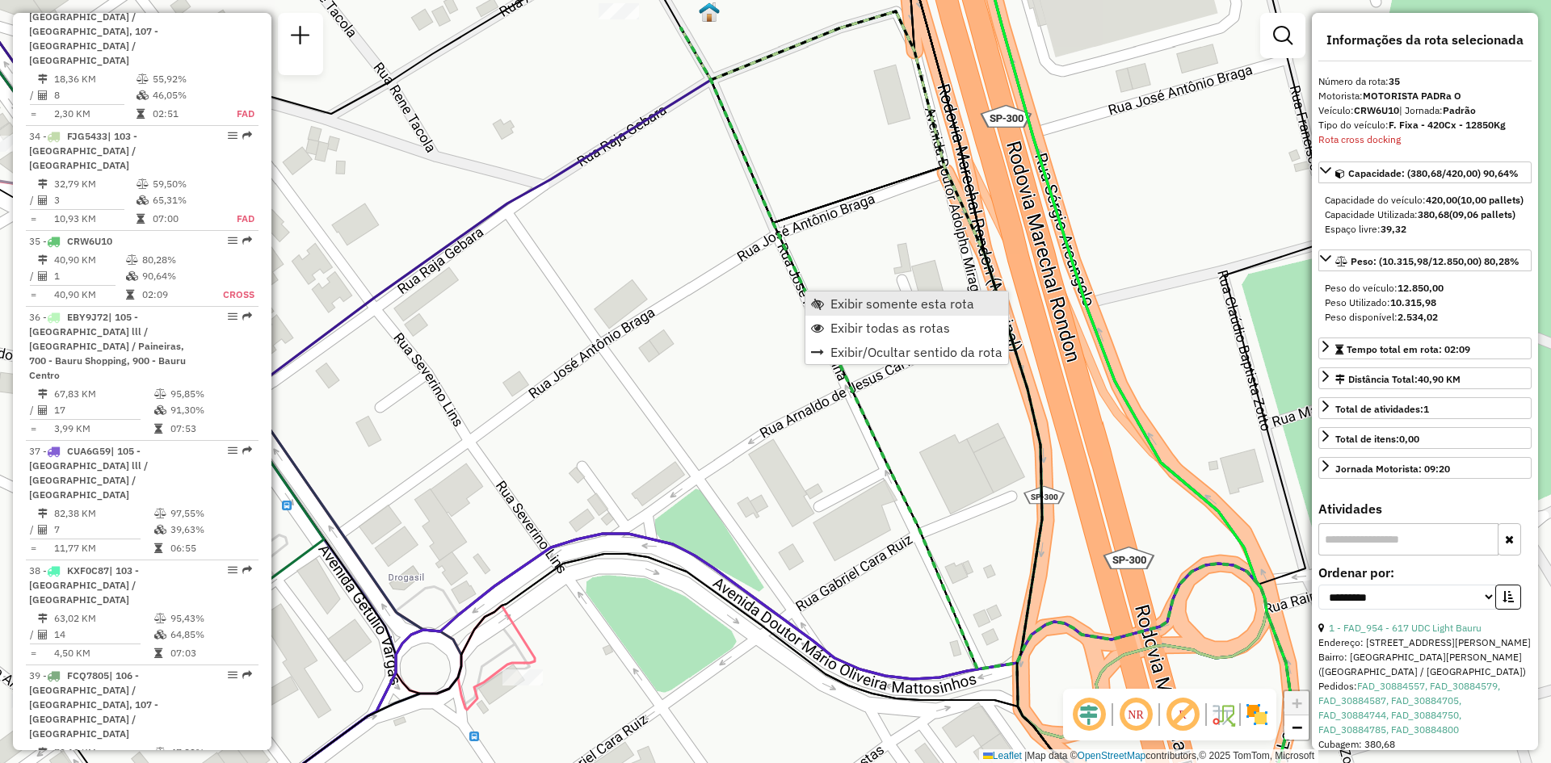
click at [866, 305] on span "Exibir somente esta rota" at bounding box center [902, 303] width 144 height 13
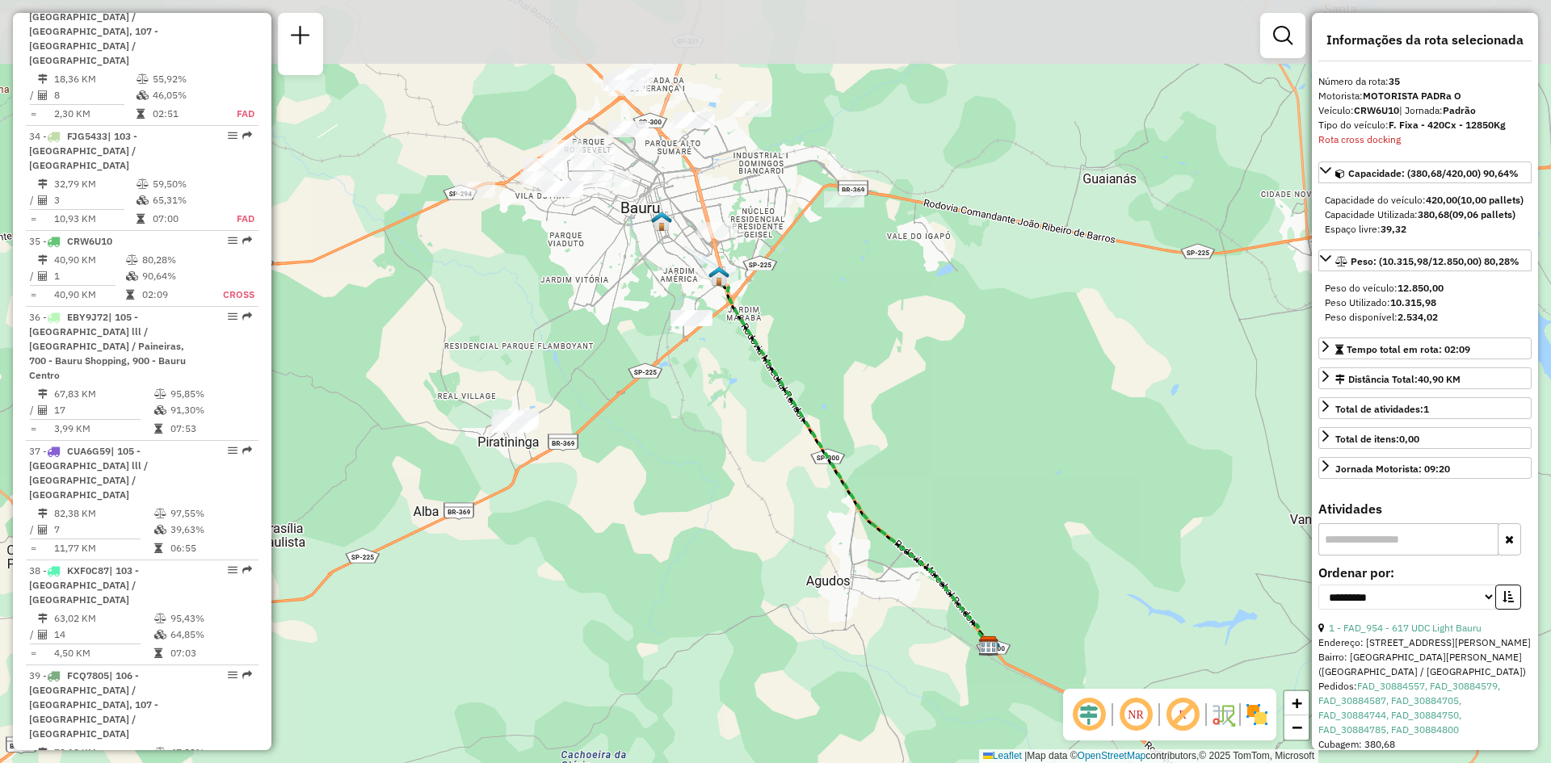
drag, startPoint x: 814, startPoint y: 279, endPoint x: 889, endPoint y: 465, distance: 201.1
click at [884, 464] on div "Janela de atendimento Grade de atendimento Capacidade Transportadoras Veículos …" at bounding box center [775, 381] width 1551 height 763
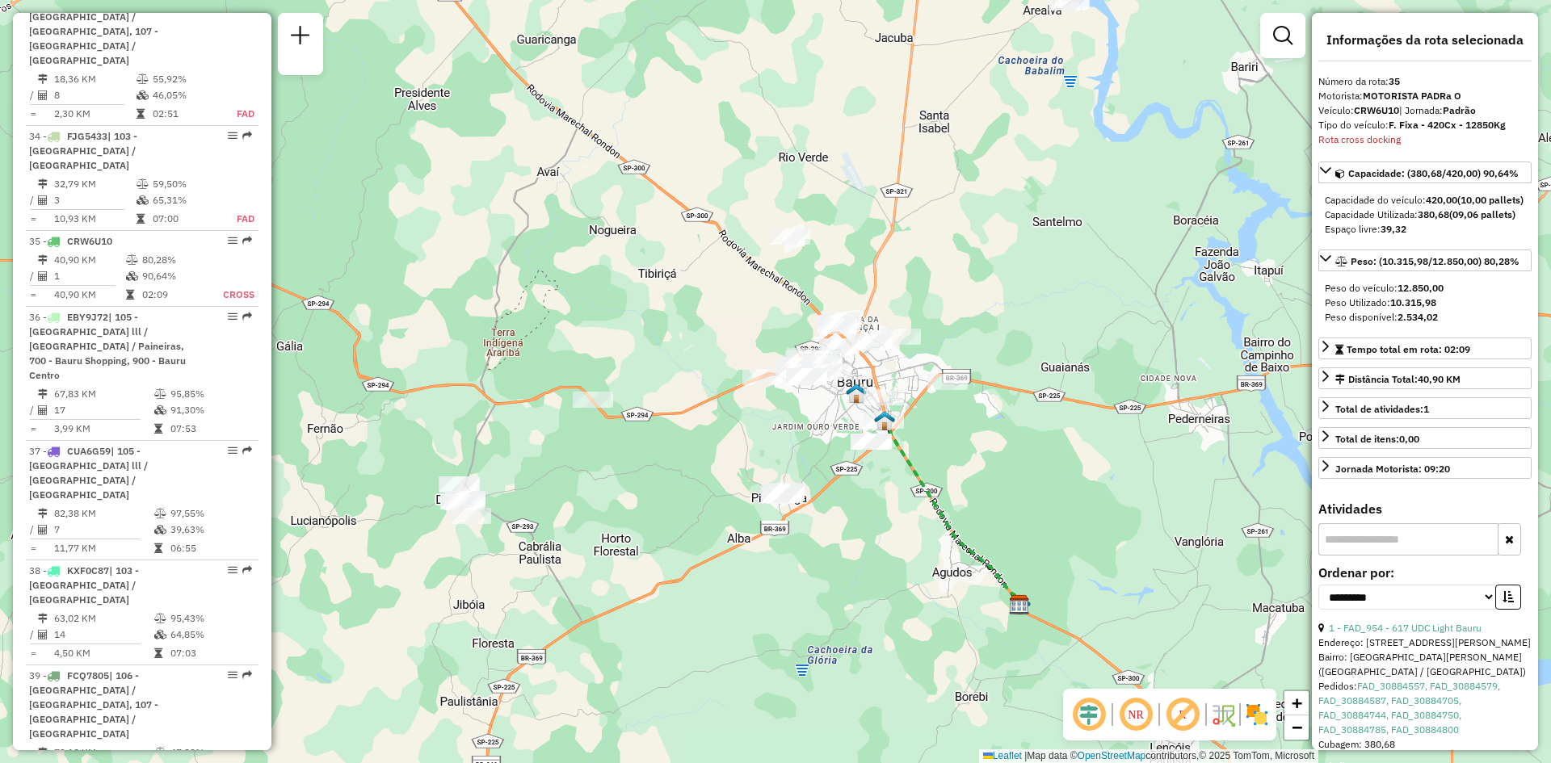
drag, startPoint x: 918, startPoint y: 421, endPoint x: 982, endPoint y: 452, distance: 71.2
click at [982, 452] on div "Janela de atendimento Grade de atendimento Capacidade Transportadoras Veículos …" at bounding box center [775, 381] width 1551 height 763
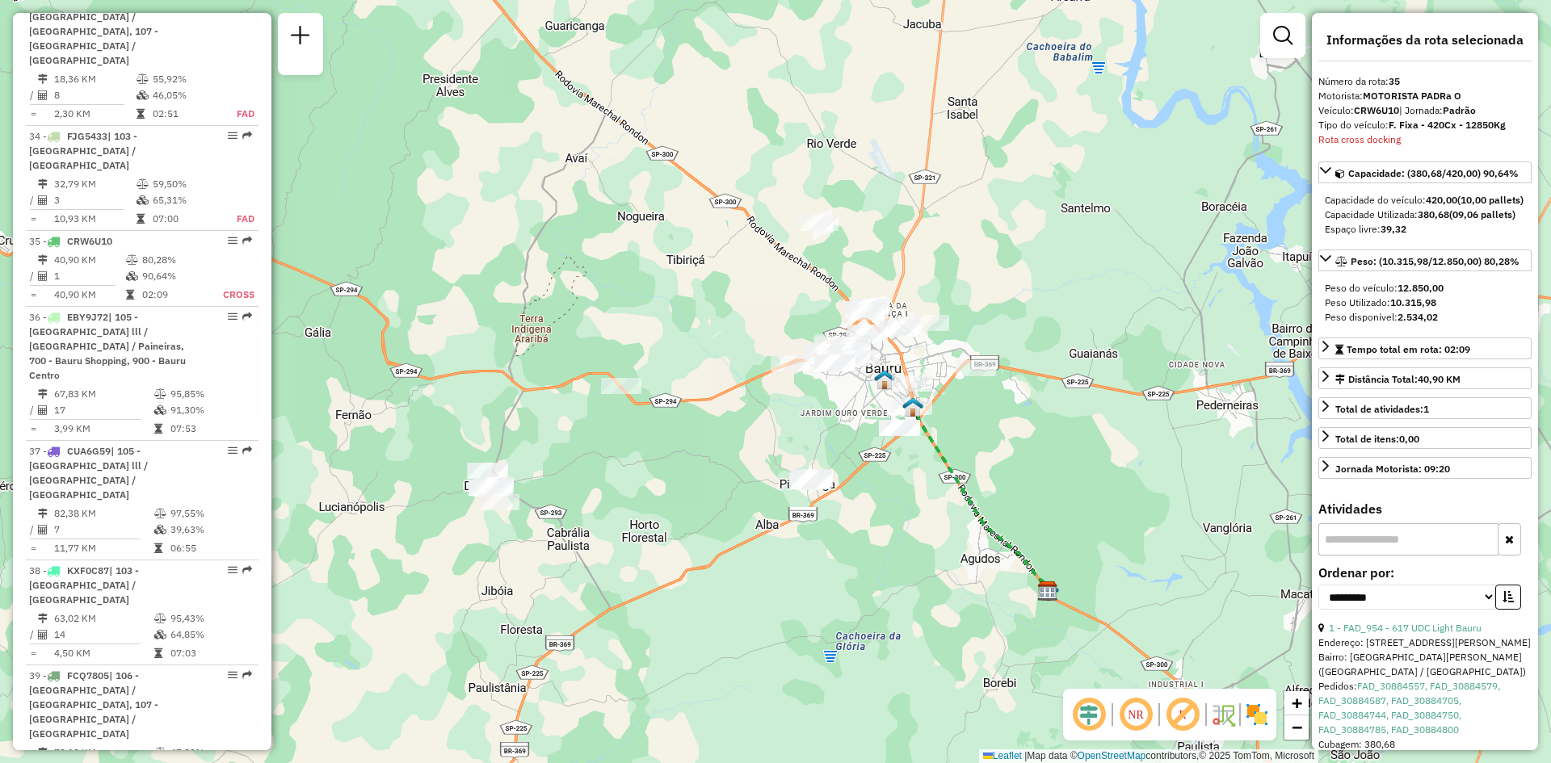
drag, startPoint x: 984, startPoint y: 447, endPoint x: 1011, endPoint y: 426, distance: 35.1
click at [1011, 426] on div "Janela de atendimento Grade de atendimento Capacidade Transportadoras Veículos …" at bounding box center [775, 381] width 1551 height 763
